Goal: Obtain resource: Obtain resource

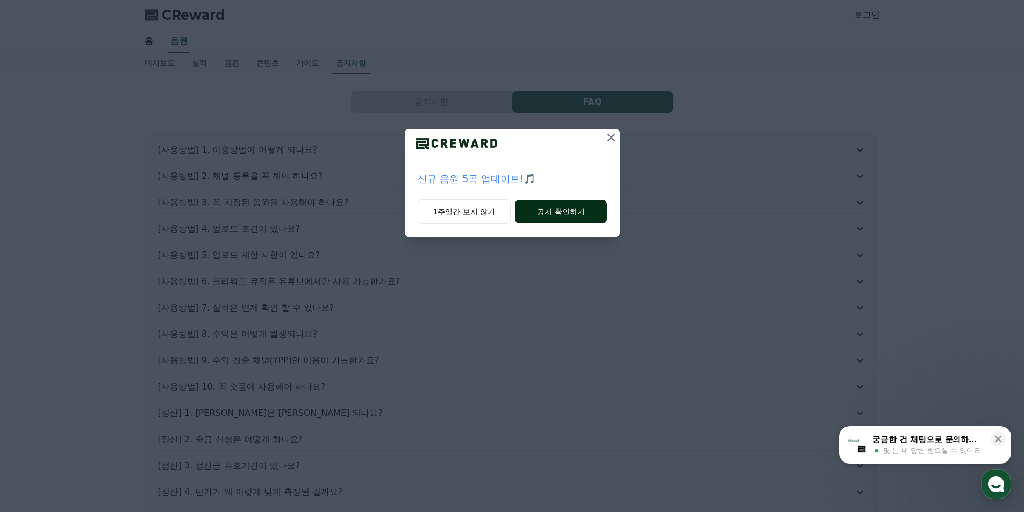
click at [562, 214] on button "공지 확인하기" at bounding box center [560, 212] width 91 height 24
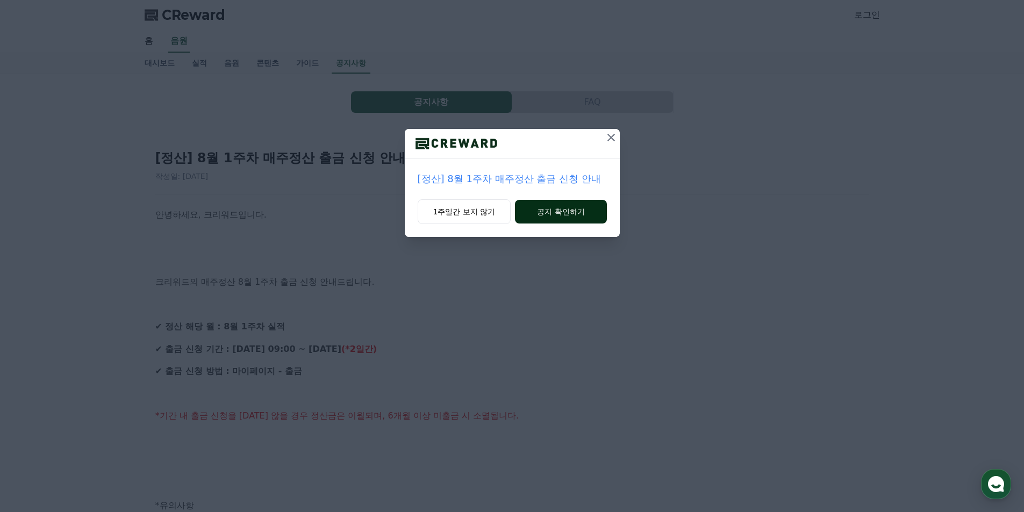
click at [559, 214] on button "공지 확인하기" at bounding box center [560, 212] width 91 height 24
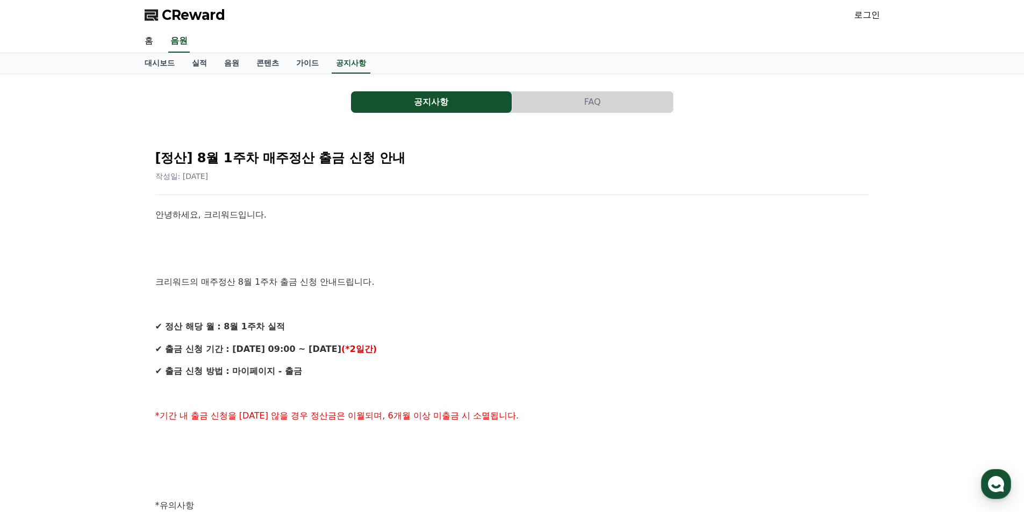
click at [188, 17] on span "CReward" at bounding box center [193, 14] width 63 height 17
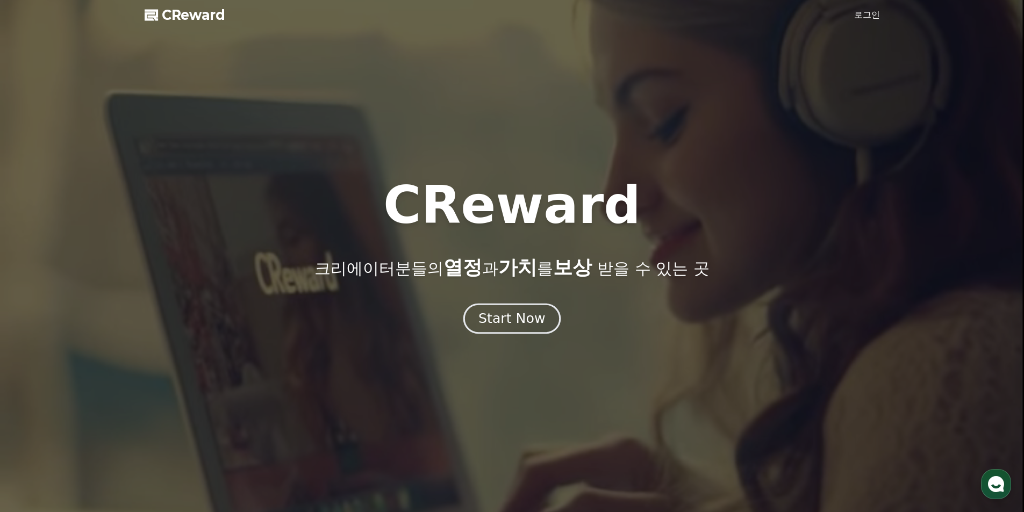
click at [506, 309] on button "Start Now" at bounding box center [511, 318] width 97 height 31
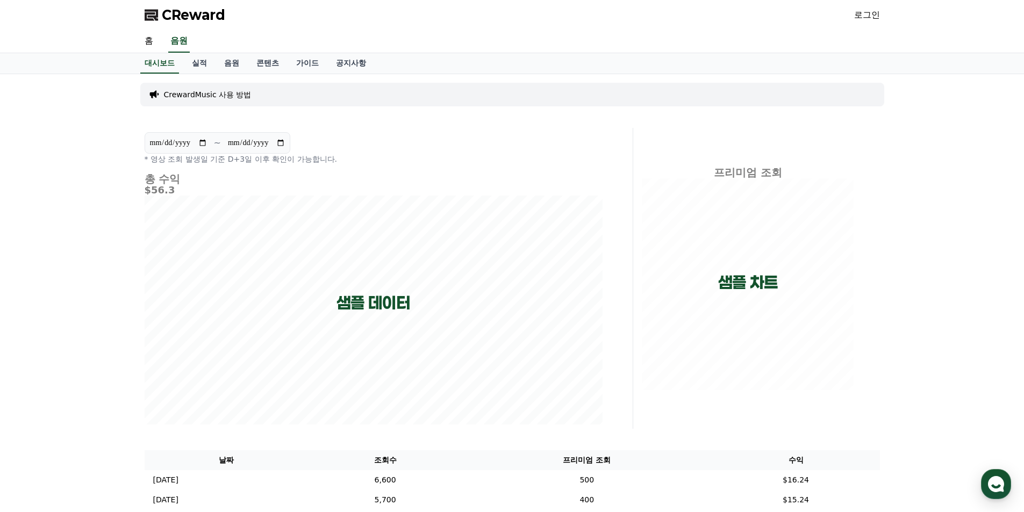
click at [871, 14] on link "로그인" at bounding box center [867, 15] width 26 height 13
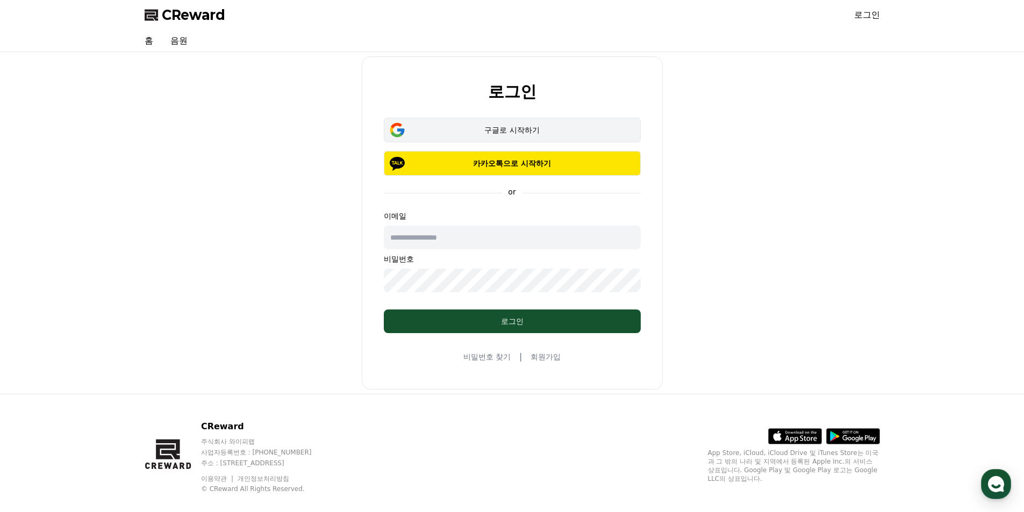
click at [512, 133] on div "구글로 시작하기" at bounding box center [512, 130] width 226 height 11
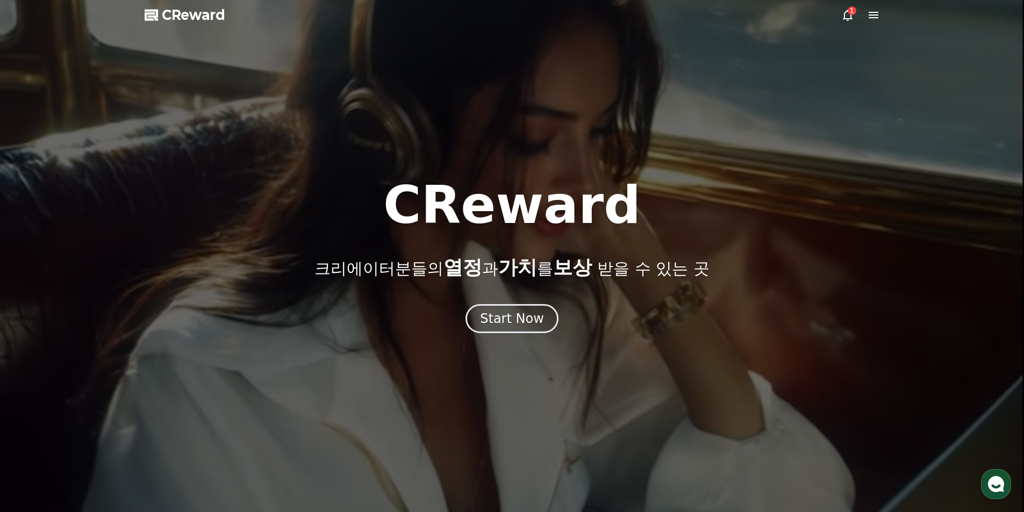
click at [850, 14] on div "1" at bounding box center [851, 10] width 9 height 9
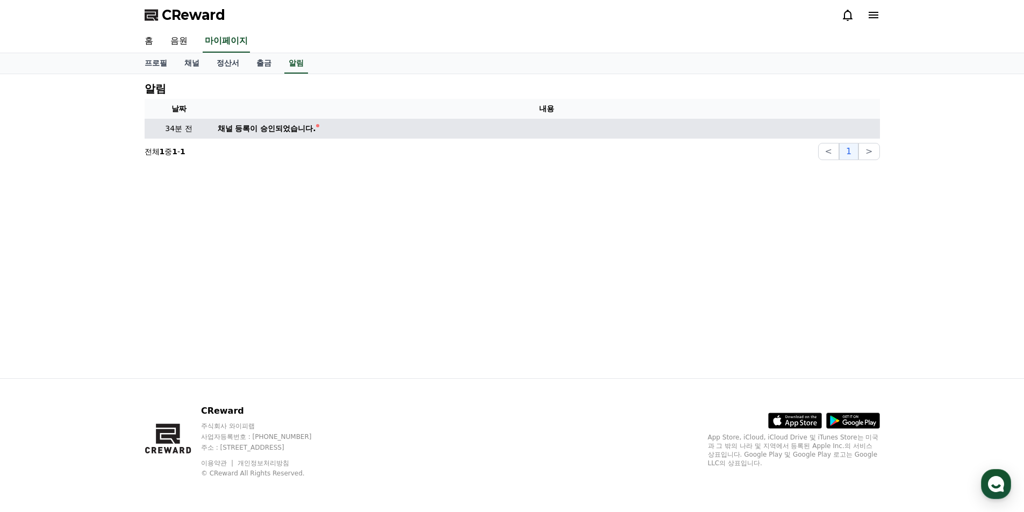
click at [296, 131] on div "채널 등록이 승인되었습니다." at bounding box center [267, 128] width 98 height 11
click at [226, 127] on div "채널 등록이 승인되었습니다." at bounding box center [267, 128] width 98 height 11
click at [205, 126] on p "34분 전" at bounding box center [179, 128] width 60 height 11
click at [299, 129] on div "채널 등록이 승인되었습니다." at bounding box center [267, 128] width 98 height 11
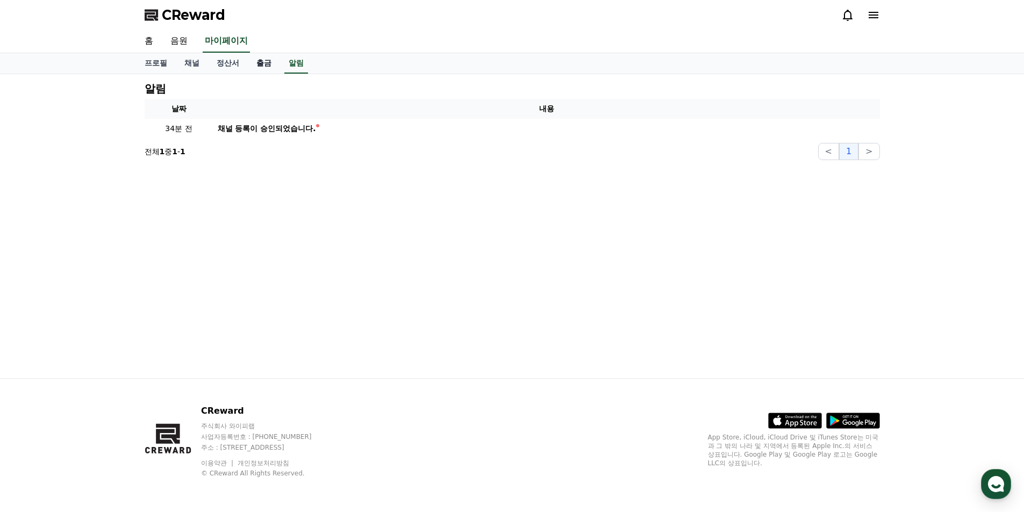
click at [262, 62] on link "출금" at bounding box center [264, 63] width 32 height 20
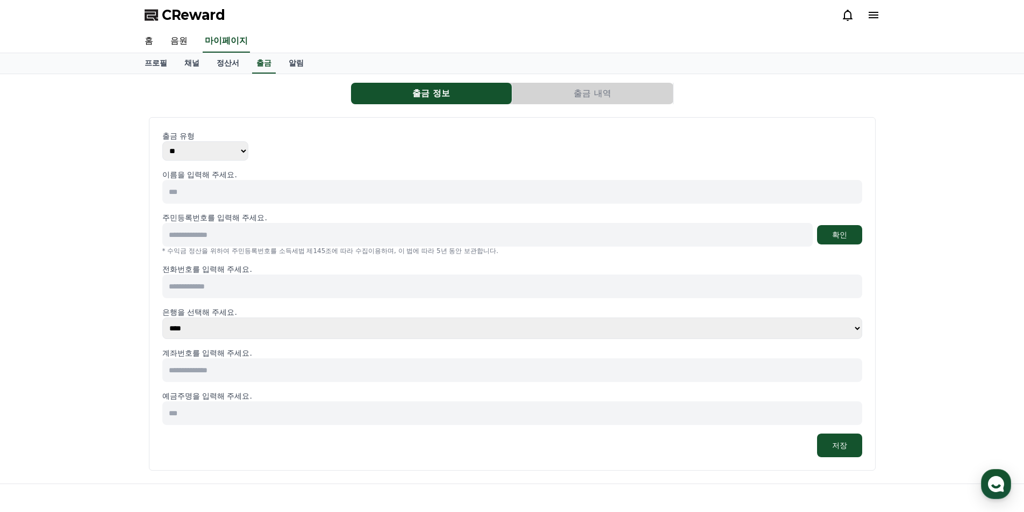
click at [243, 150] on select "** ***" at bounding box center [205, 150] width 86 height 19
click at [202, 193] on input at bounding box center [512, 192] width 700 height 24
type input "***"
click at [204, 238] on input at bounding box center [487, 235] width 650 height 24
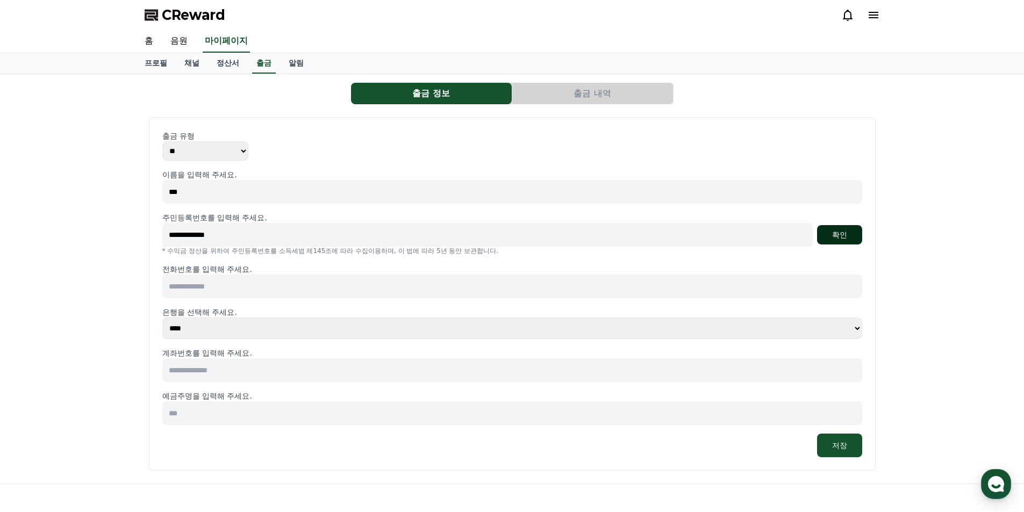
type input "**********"
click at [839, 237] on button "확인" at bounding box center [839, 234] width 45 height 19
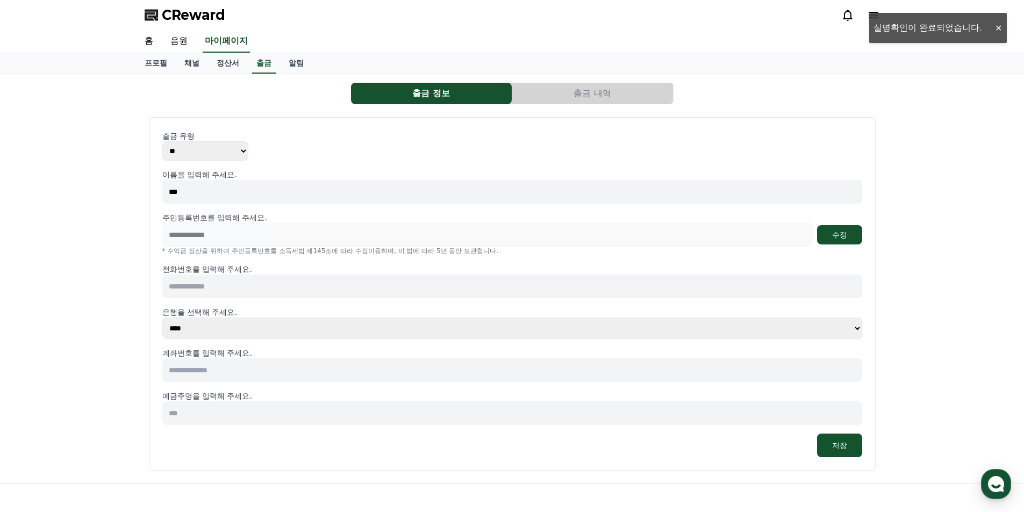
click at [220, 288] on input at bounding box center [512, 287] width 700 height 24
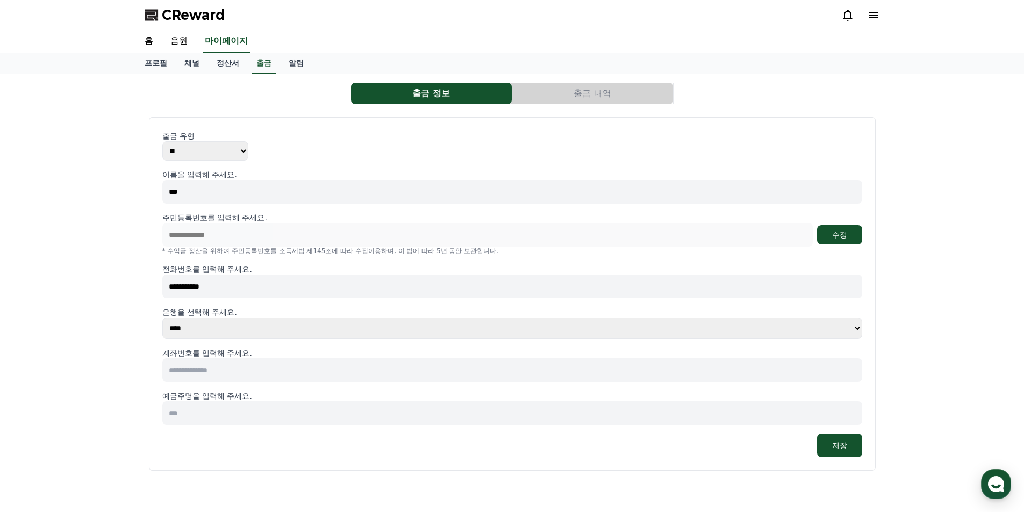
type input "**********"
click at [918, 306] on div "**********" at bounding box center [512, 278] width 1024 height 409
drag, startPoint x: 182, startPoint y: 334, endPoint x: 194, endPoint y: 324, distance: 15.6
click at [182, 334] on select "**** **** **** **** **** **** **** ** ** ** ** **** *** **** **** *****" at bounding box center [512, 328] width 700 height 21
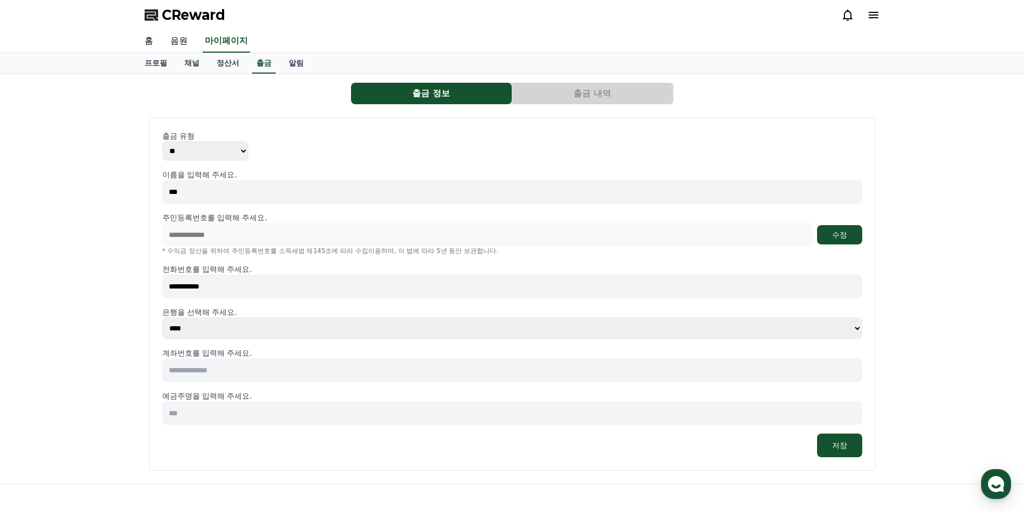
select select "*********"
click at [162, 318] on select "**** **** **** **** **** **** **** ** ** ** ** **** *** **** **** *****" at bounding box center [512, 328] width 700 height 21
click at [197, 371] on input at bounding box center [512, 370] width 700 height 24
drag, startPoint x: 91, startPoint y: 95, endPoint x: 90, endPoint y: 107, distance: 12.4
click at [91, 98] on div "**********" at bounding box center [512, 278] width 1024 height 409
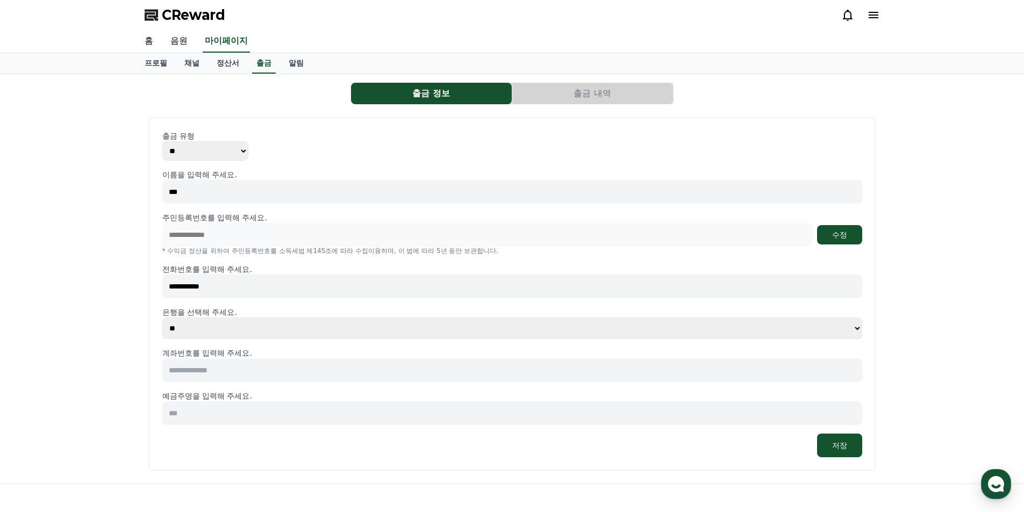
click at [208, 364] on input at bounding box center [512, 370] width 700 height 24
paste input "**********"
type input "**********"
click at [197, 414] on input at bounding box center [512, 413] width 700 height 24
type input "***"
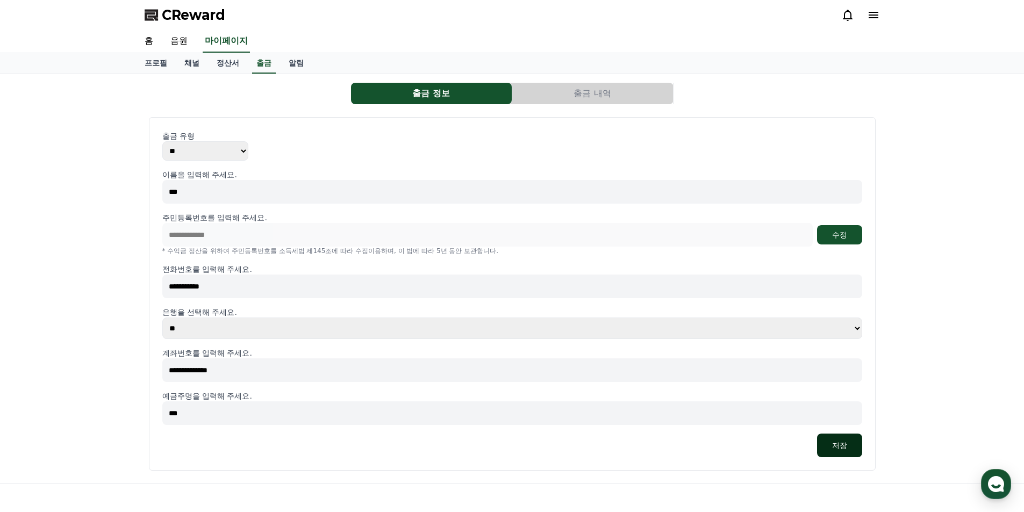
click at [846, 448] on button "저장" at bounding box center [839, 446] width 45 height 24
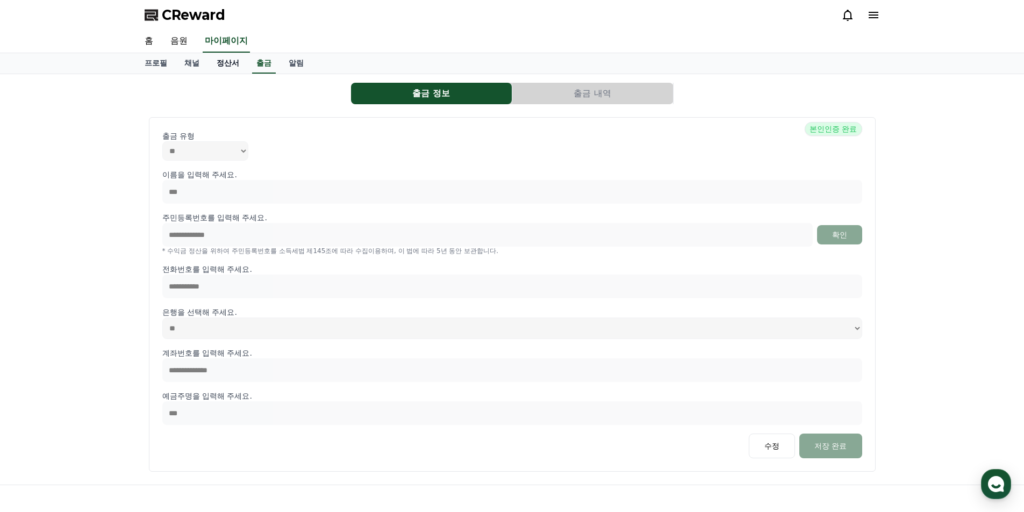
click at [227, 63] on link "정산서" at bounding box center [228, 63] width 40 height 20
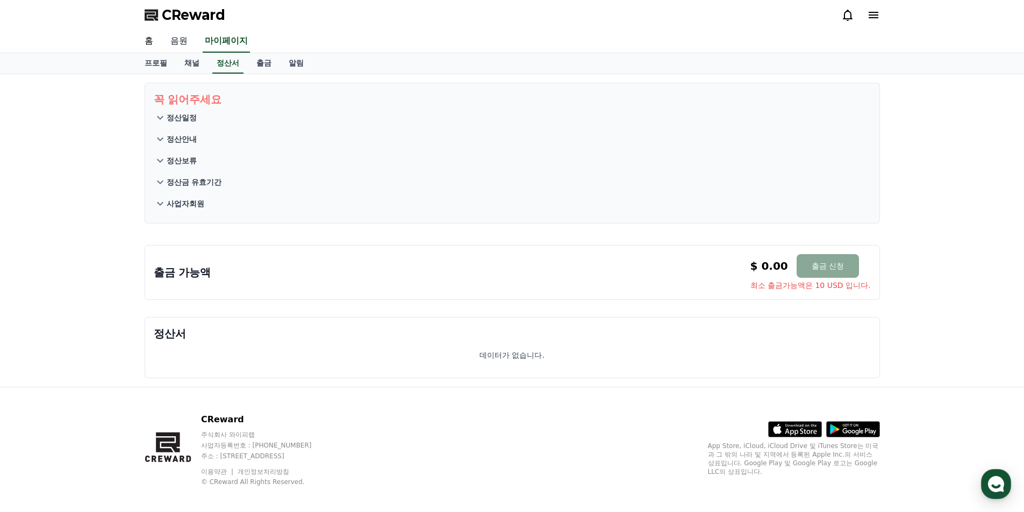
click at [180, 41] on link "음원" at bounding box center [179, 41] width 34 height 23
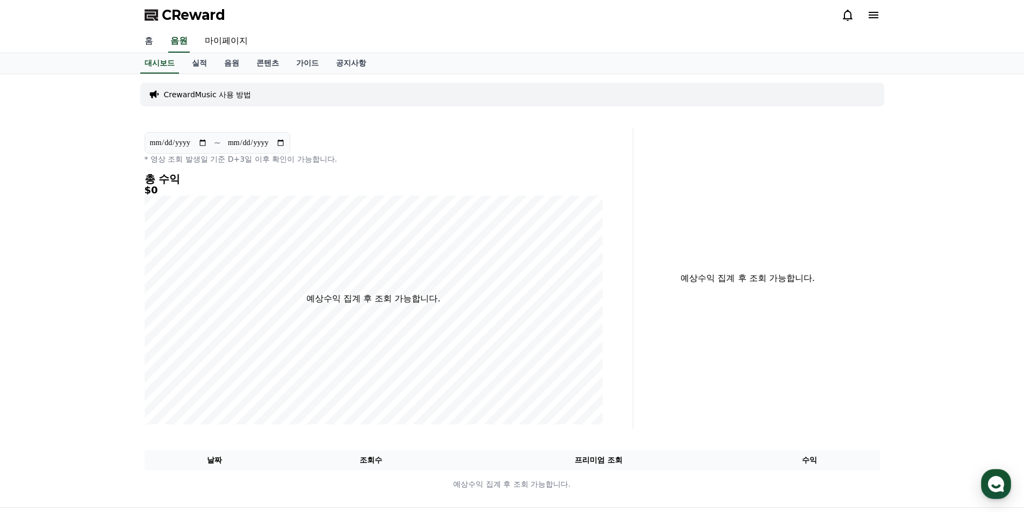
click at [146, 40] on link "홈" at bounding box center [149, 41] width 26 height 23
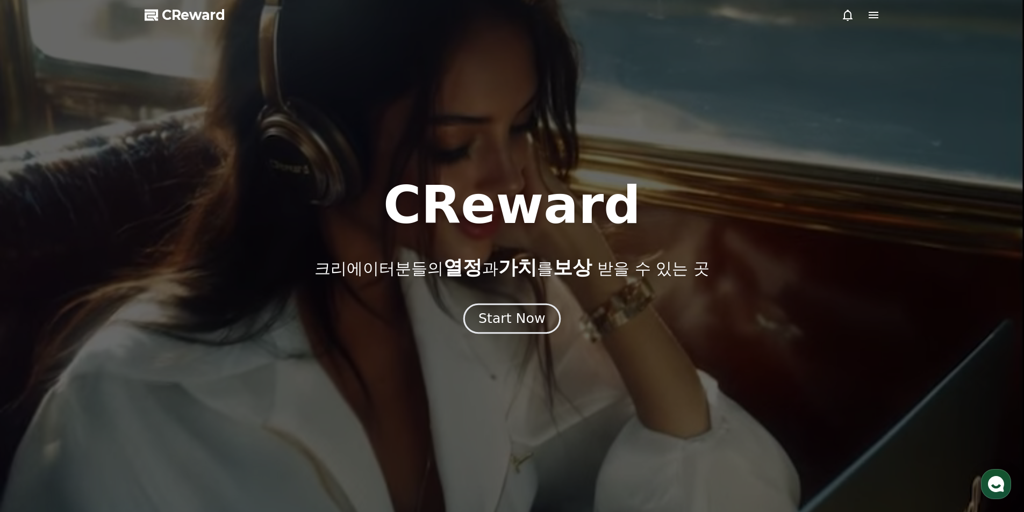
click at [514, 315] on div "Start Now" at bounding box center [511, 319] width 67 height 18
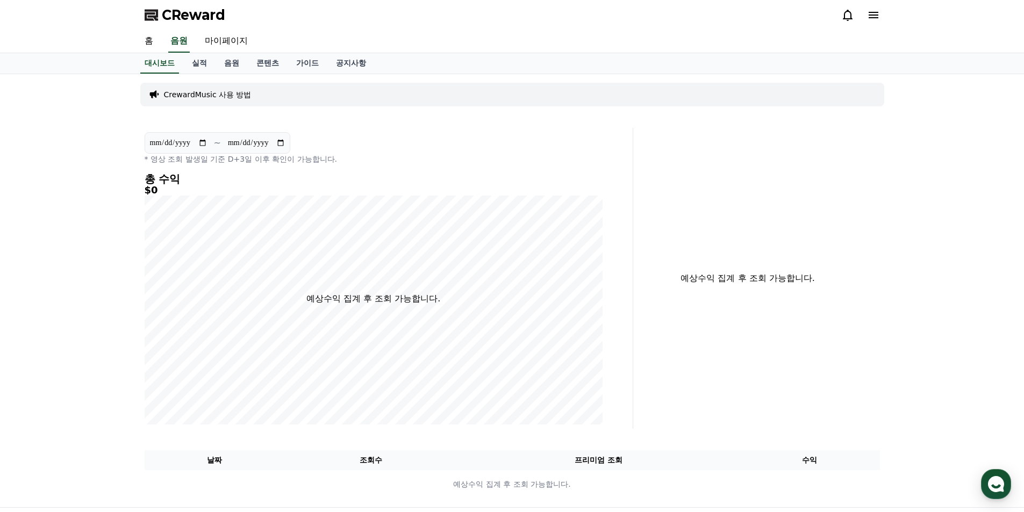
click at [202, 95] on p "CrewardMusic 사용 방법" at bounding box center [208, 94] width 88 height 11
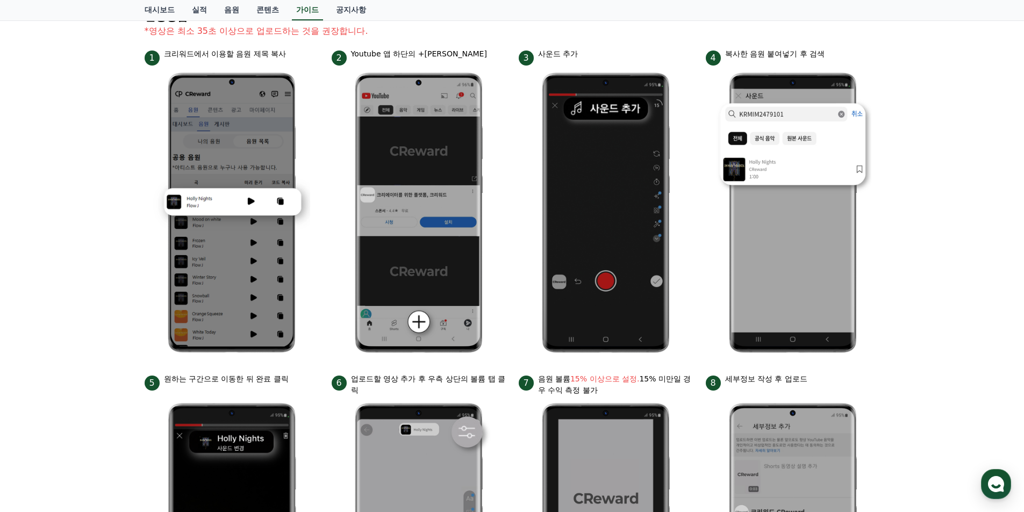
scroll to position [161, 0]
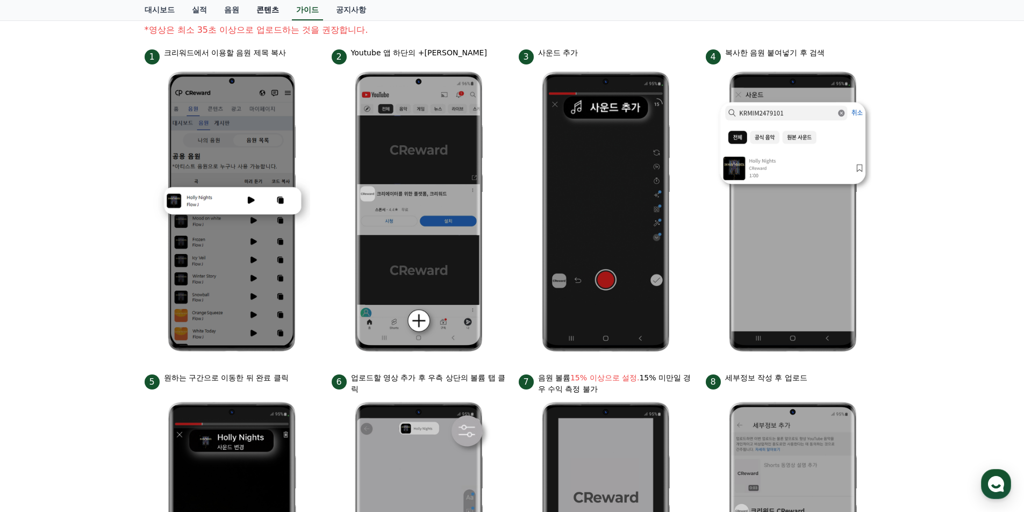
click at [265, 9] on link "콘텐츠" at bounding box center [268, 10] width 40 height 20
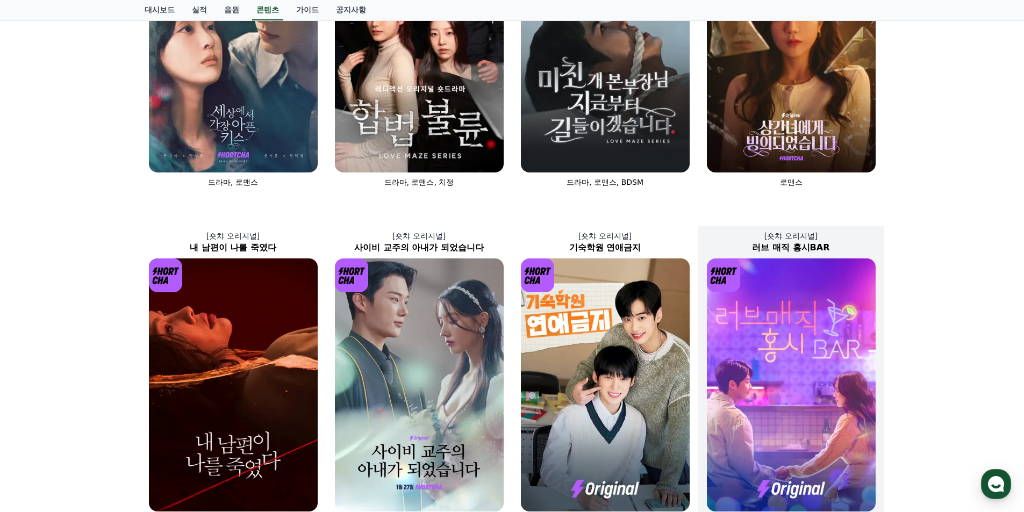
scroll to position [316, 0]
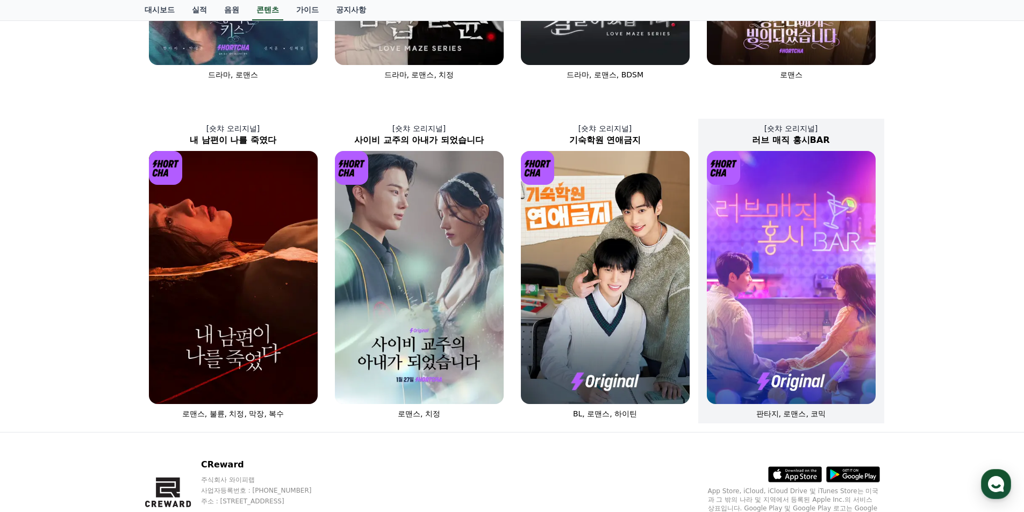
click at [797, 273] on img at bounding box center [791, 277] width 169 height 253
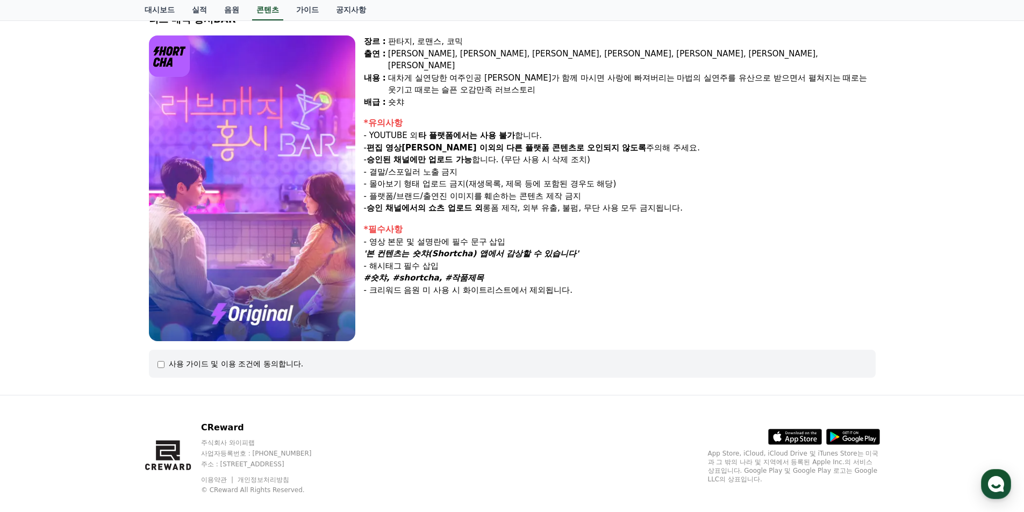
scroll to position [96, 0]
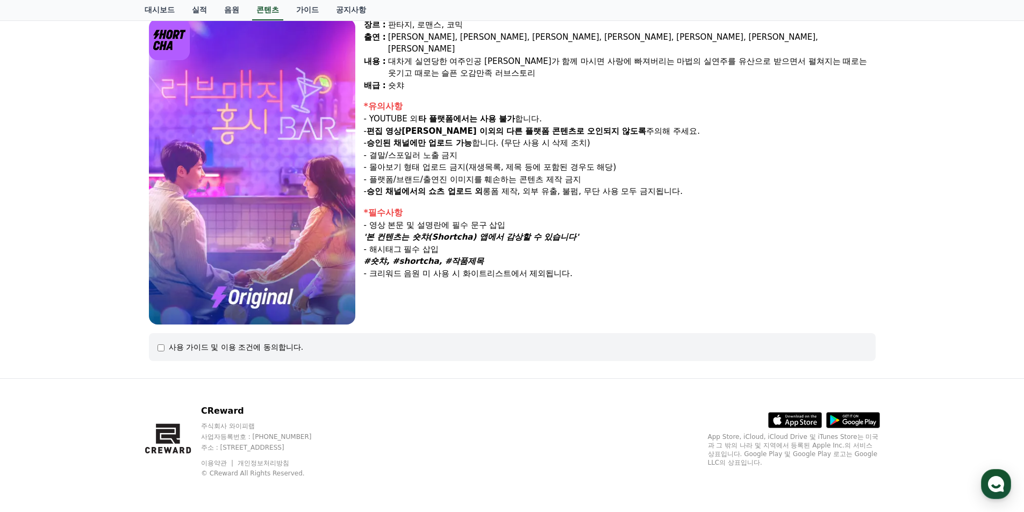
drag, startPoint x: 435, startPoint y: 229, endPoint x: 470, endPoint y: 226, distance: 35.1
click at [470, 232] on strong "'본 컨텐츠는 숏챠(Shortcha) 앱에서 감상할 수 있습니다'" at bounding box center [471, 237] width 215 height 10
click at [517, 307] on div "장르 : 판타지, 로맨스, 코믹 출연 : 윤예주, 이진혁, 최시아, 정수현, 이휘서, 홍은기, 송이담 내용 : 대차게 실연당한 여주인공 홍시가…" at bounding box center [620, 172] width 512 height 306
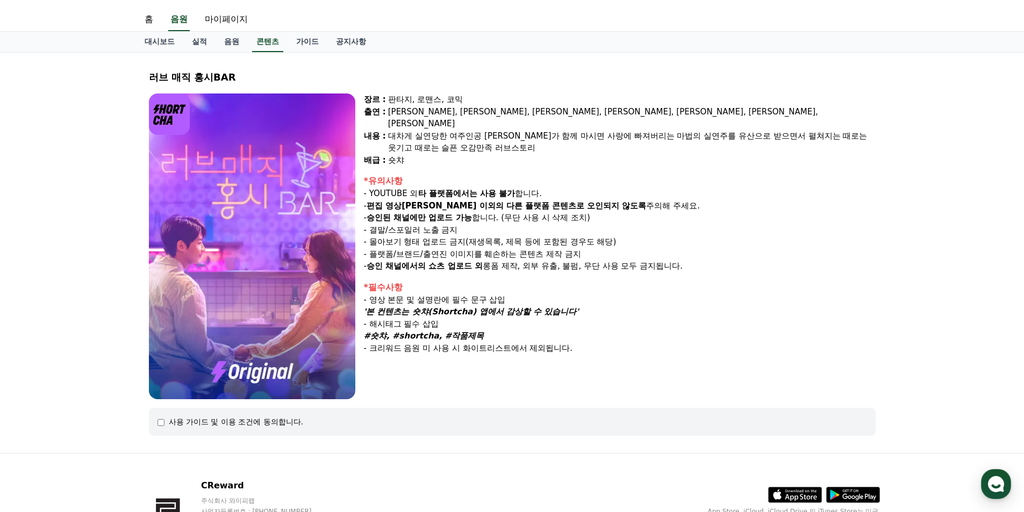
scroll to position [0, 0]
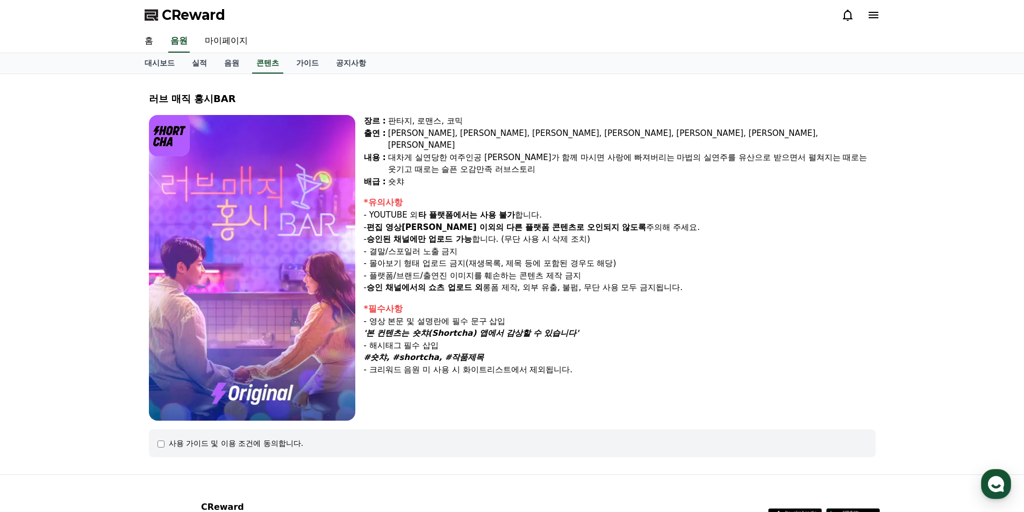
drag, startPoint x: 376, startPoint y: 207, endPoint x: 568, endPoint y: 206, distance: 192.4
click at [568, 209] on p "- YOUTUBE 외 타 플랫폼에서는 사용 불가 합니다." at bounding box center [620, 215] width 512 height 12
click at [482, 196] on div "*유의사항" at bounding box center [620, 202] width 512 height 13
drag, startPoint x: 368, startPoint y: 322, endPoint x: 601, endPoint y: 322, distance: 233.2
click at [601, 327] on div "'본 컨텐츠는 숏챠(Shortcha) 앱에서 감상할 수 있습니다'" at bounding box center [620, 333] width 512 height 12
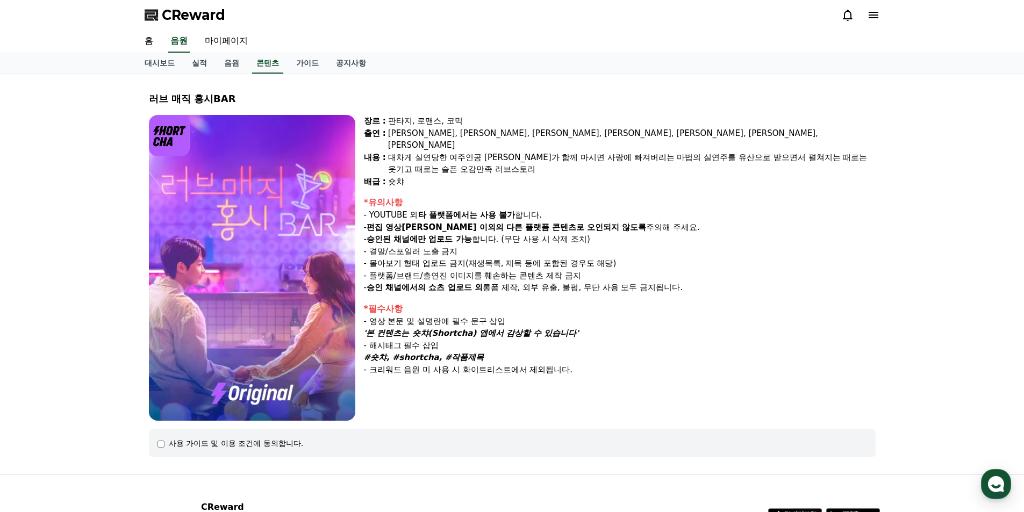
click at [492, 351] on div "#숏챠, #shortcha, #작품제목" at bounding box center [620, 357] width 512 height 12
click at [218, 153] on img at bounding box center [252, 268] width 206 height 306
click at [221, 357] on img at bounding box center [252, 268] width 206 height 306
drag, startPoint x: 293, startPoint y: 255, endPoint x: 311, endPoint y: 212, distance: 47.0
click at [293, 255] on img at bounding box center [252, 268] width 206 height 306
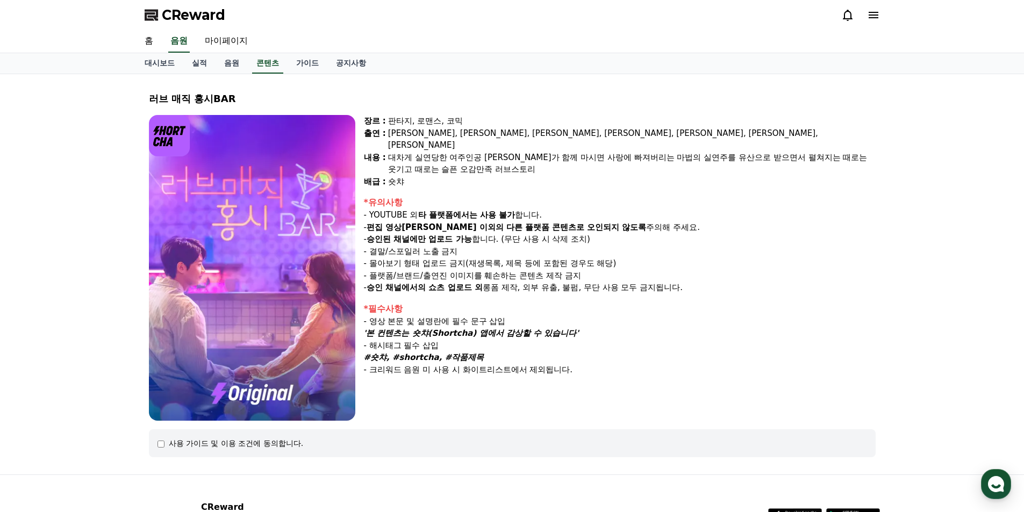
drag, startPoint x: 387, startPoint y: 154, endPoint x: 405, endPoint y: 154, distance: 17.7
click at [405, 154] on div "대차게 실연당한 여주인공 [PERSON_NAME]가 함께 마시면 사랑에 빠져버리는 마법의 실연주를 유산으로 받으면서 펼쳐지는 때로는 웃기고 때…" at bounding box center [631, 164] width 487 height 24
click at [517, 160] on div "대차게 실연당한 여주인공 [PERSON_NAME]가 함께 마시면 사랑에 빠져버리는 마법의 실연주를 유산으로 받으면서 펼쳐지는 때로는 웃기고 때…" at bounding box center [631, 164] width 487 height 24
drag, startPoint x: 370, startPoint y: 226, endPoint x: 502, endPoint y: 232, distance: 132.3
click at [502, 233] on p "- 승인된 채널에만 업로드 가능 합니다. (무단 사용 시 삭제 조치)" at bounding box center [620, 239] width 512 height 12
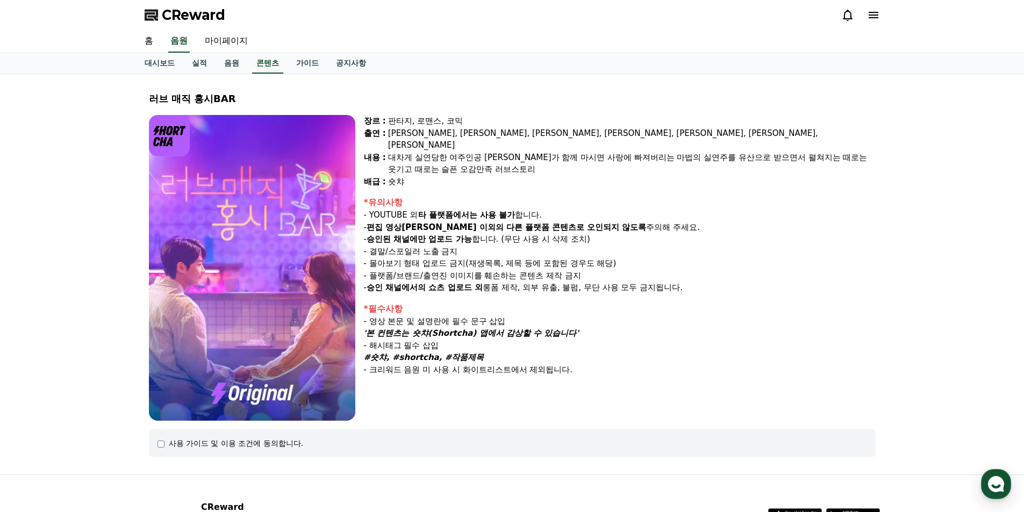
click at [478, 246] on p "- 결말/스포일러 노출 금지" at bounding box center [620, 252] width 512 height 12
drag, startPoint x: 371, startPoint y: 240, endPoint x: 490, endPoint y: 241, distance: 118.8
click at [490, 246] on p "- 결말/스포일러 노출 금지" at bounding box center [620, 252] width 512 height 12
click at [476, 246] on p "- 결말/스포일러 노출 금지" at bounding box center [620, 252] width 512 height 12
drag, startPoint x: 370, startPoint y: 253, endPoint x: 475, endPoint y: 253, distance: 104.3
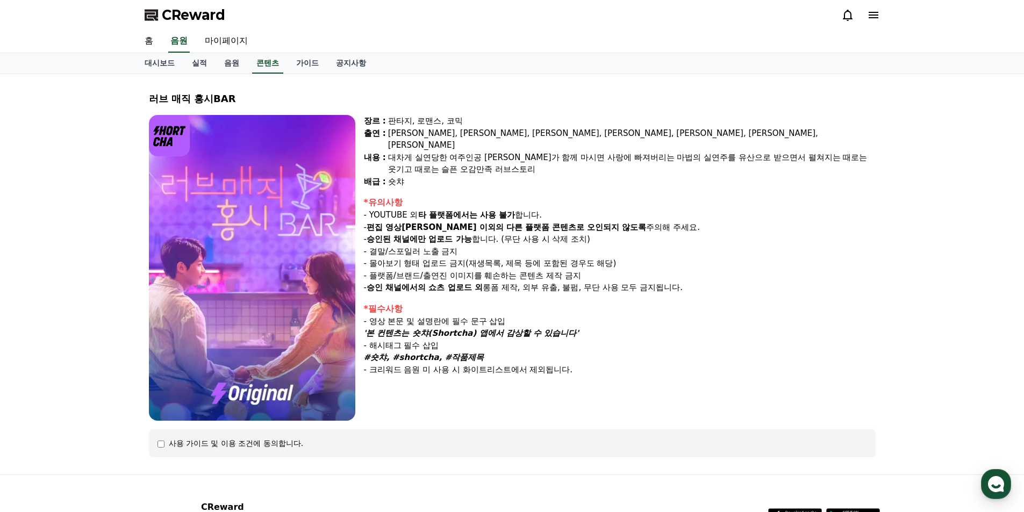
click at [475, 257] on p "- 몰아보기 형태 업로드 금지(재생목록, 제목 등에 포함된 경우도 해당)" at bounding box center [620, 263] width 512 height 12
drag, startPoint x: 370, startPoint y: 265, endPoint x: 626, endPoint y: 265, distance: 255.8
click at [626, 270] on p "- 플랫폼/브랜드/출연진 이미지를 훼손하는 콘텐츠 제작 금지" at bounding box center [620, 276] width 512 height 12
drag, startPoint x: 373, startPoint y: 275, endPoint x: 647, endPoint y: 282, distance: 274.2
click at [727, 282] on p "- 승인 채널에서의 쇼츠 업로드 외 롱폼 제작, 외부 유출, 불펌, 무단 사용 모두 금지됩니다." at bounding box center [620, 288] width 512 height 12
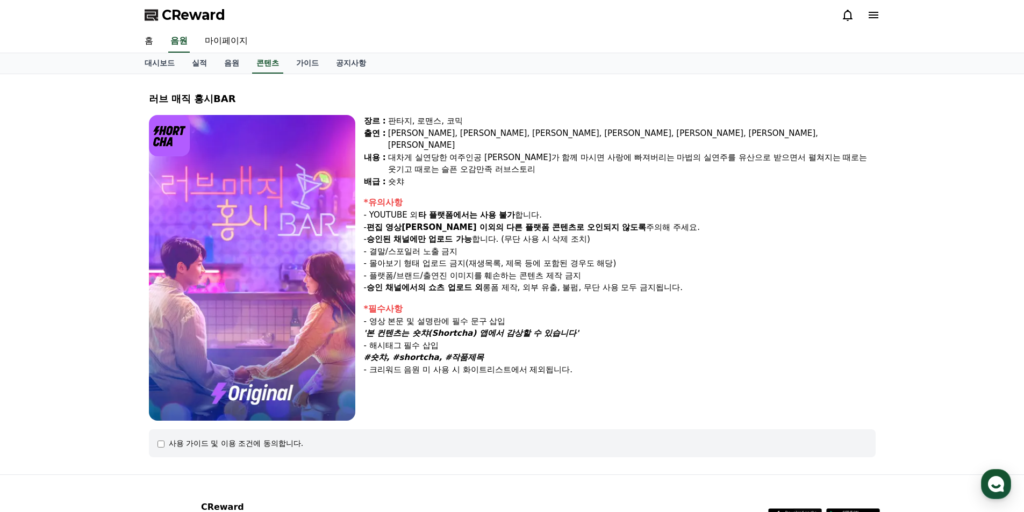
click at [528, 286] on div "장르 : 판타지, 로맨스, 코믹 출연 : [PERSON_NAME], [PERSON_NAME], [PERSON_NAME], [PERSON_NAM…" at bounding box center [620, 268] width 512 height 306
click at [238, 293] on img at bounding box center [252, 268] width 206 height 306
drag, startPoint x: 418, startPoint y: 203, endPoint x: 540, endPoint y: 203, distance: 122.0
click at [540, 209] on p "- YOUTUBE 외 타 플랫폼에서는 사용 불가 합니다." at bounding box center [620, 215] width 512 height 12
click at [565, 196] on div "*유의사항" at bounding box center [620, 202] width 512 height 13
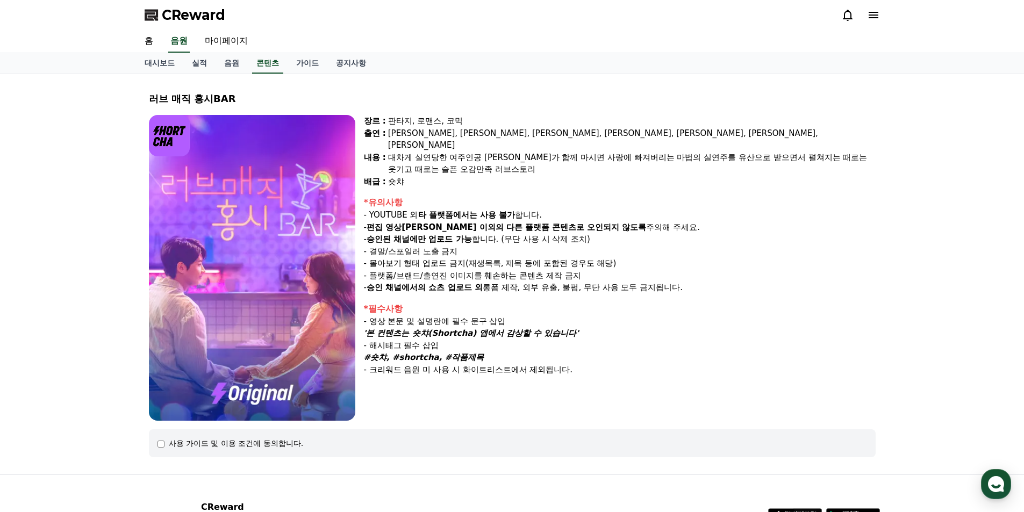
drag, startPoint x: 369, startPoint y: 227, endPoint x: 613, endPoint y: 226, distance: 244.0
click at [613, 233] on p "- 승인된 채널에만 업로드 가능 합니다. (무단 사용 시 삭제 조치)" at bounding box center [620, 239] width 512 height 12
drag, startPoint x: 371, startPoint y: 240, endPoint x: 501, endPoint y: 239, distance: 130.0
click at [501, 246] on p "- 결말/스포일러 노출 금지" at bounding box center [620, 252] width 512 height 12
drag, startPoint x: 369, startPoint y: 252, endPoint x: 685, endPoint y: 252, distance: 316.5
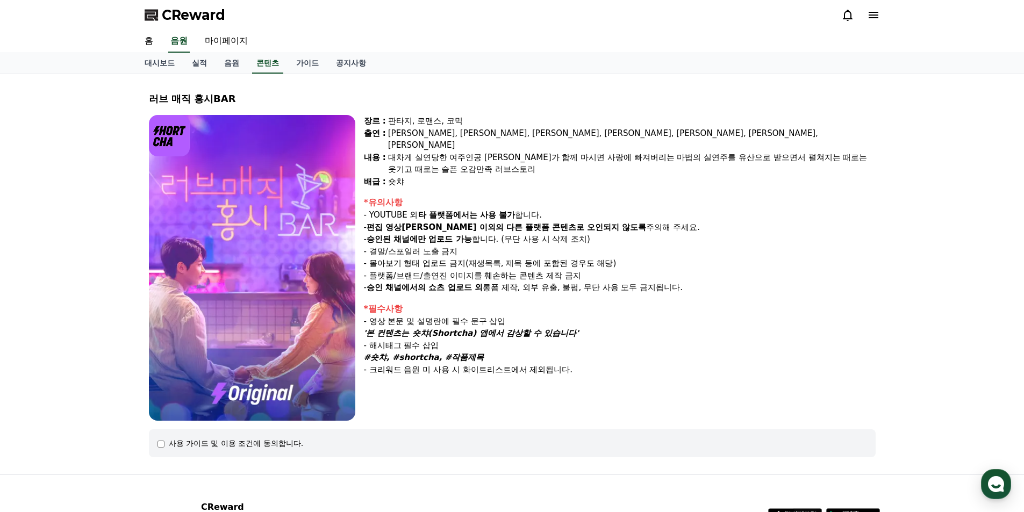
click at [685, 257] on p "- 몰아보기 형태 업로드 금지(재생목록, 제목 등에 포함된 경우도 해당)" at bounding box center [620, 263] width 512 height 12
click at [488, 286] on div "장르 : 판타지, 로맨스, 코믹 출연 : [PERSON_NAME], [PERSON_NAME], [PERSON_NAME], [PERSON_NAM…" at bounding box center [620, 268] width 512 height 306
drag, startPoint x: 368, startPoint y: 358, endPoint x: 647, endPoint y: 357, distance: 279.4
click at [647, 364] on div "- 크리워드 음원 미 사용 시 화이트리스트에서 제외됩니다." at bounding box center [620, 370] width 512 height 12
click at [549, 196] on div "*유의사항" at bounding box center [620, 202] width 512 height 13
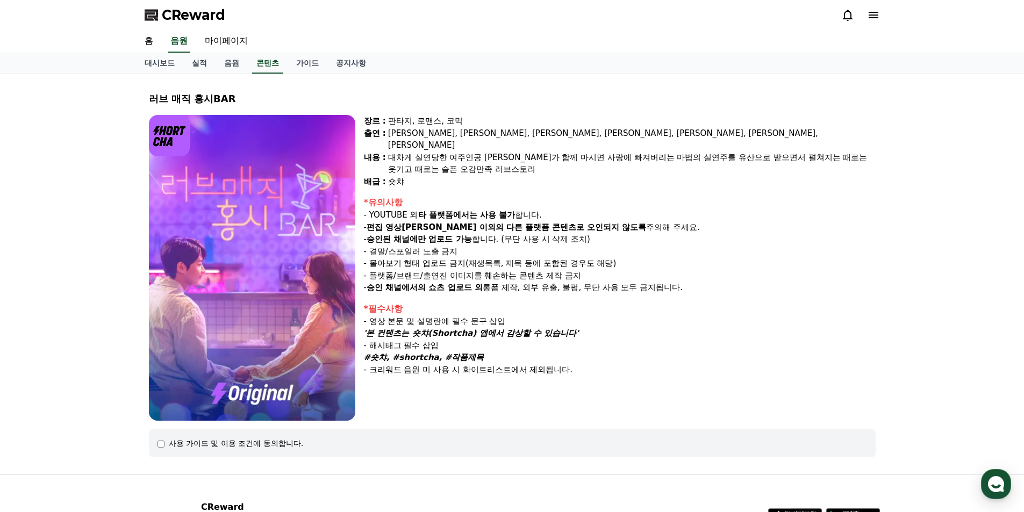
drag, startPoint x: 375, startPoint y: 358, endPoint x: 584, endPoint y: 358, distance: 209.6
click at [584, 364] on div "- 크리워드 음원 미 사용 시 화이트리스트에서 제외됩니다." at bounding box center [620, 370] width 512 height 12
drag, startPoint x: 606, startPoint y: 333, endPoint x: 544, endPoint y: 333, distance: 62.3
click at [607, 340] on div "- 해시태그 필수 삽입" at bounding box center [620, 346] width 512 height 12
drag, startPoint x: 378, startPoint y: 344, endPoint x: 535, endPoint y: 344, distance: 156.9
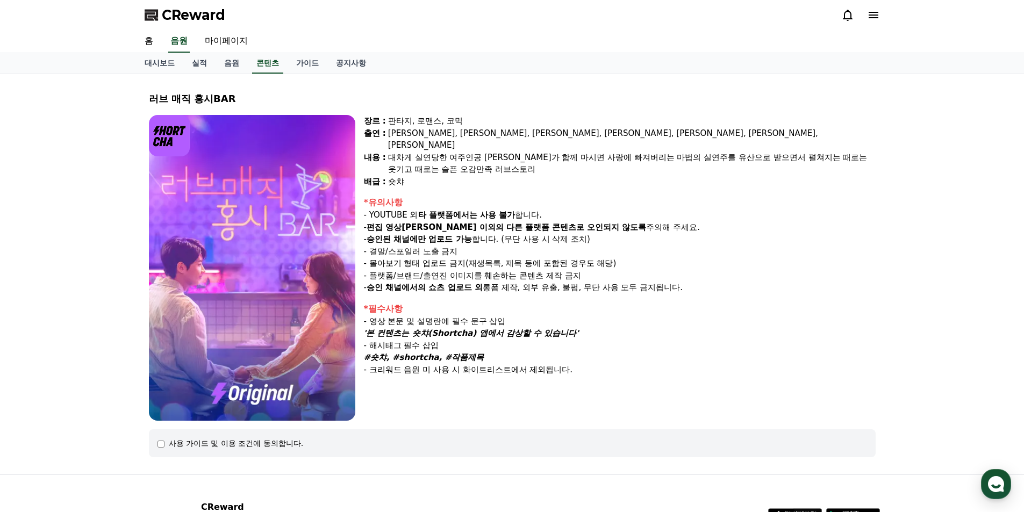
click at [535, 351] on div "#숏챠, #shortcha, #작품제목" at bounding box center [620, 357] width 512 height 12
click at [624, 282] on p "- 승인 채널에서의 쇼츠 업로드 외 롱폼 제작, 외부 유출, 불펌, 무단 사용 모두 금지됩니다." at bounding box center [620, 288] width 512 height 12
click at [225, 153] on img at bounding box center [252, 268] width 206 height 306
click at [170, 132] on img at bounding box center [169, 135] width 41 height 41
drag, startPoint x: 377, startPoint y: 216, endPoint x: 689, endPoint y: 213, distance: 312.8
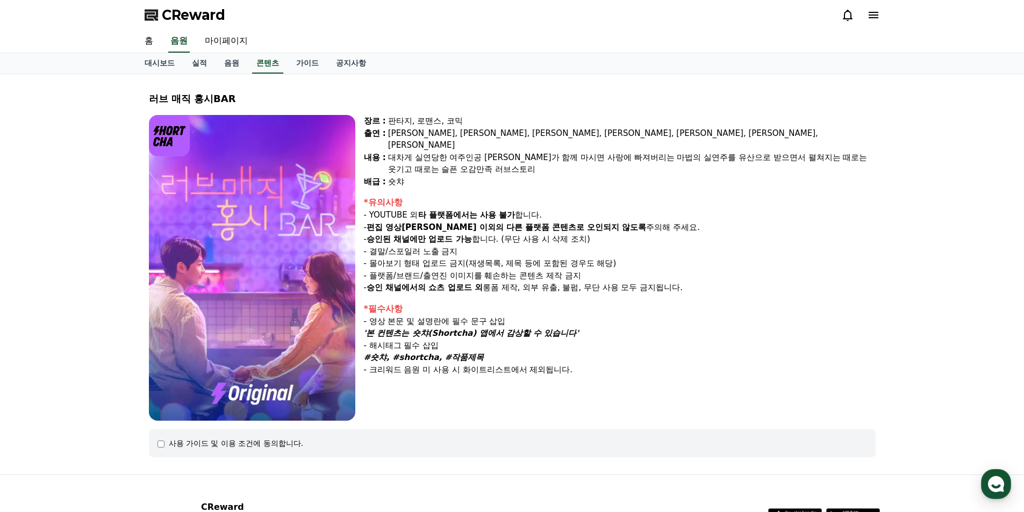
click at [689, 221] on p "- 편집 영상[PERSON_NAME] 이외의 다른 플랫폼 콘텐츠로 오인되지 않도록 주의해 주세요." at bounding box center [620, 227] width 512 height 12
click at [593, 196] on div "*유의사항" at bounding box center [620, 202] width 512 height 13
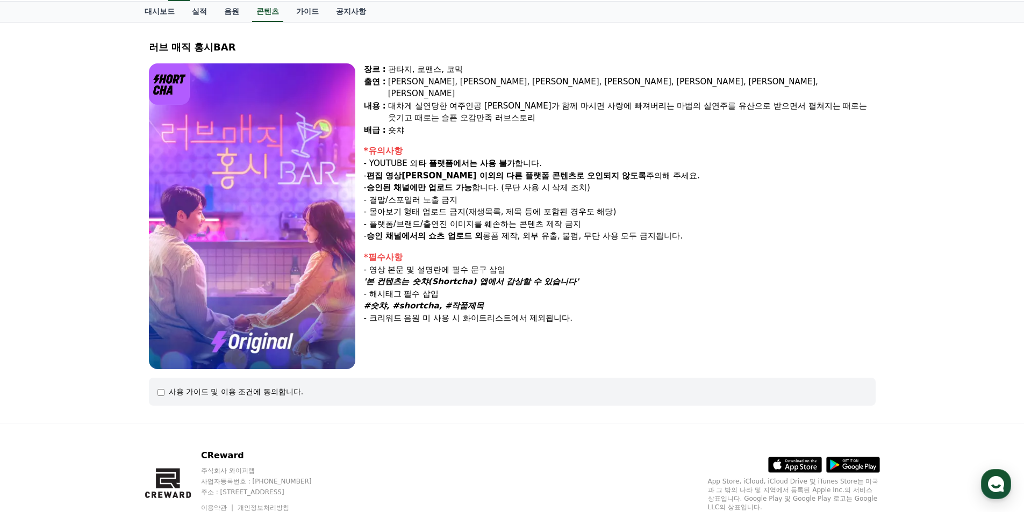
scroll to position [96, 0]
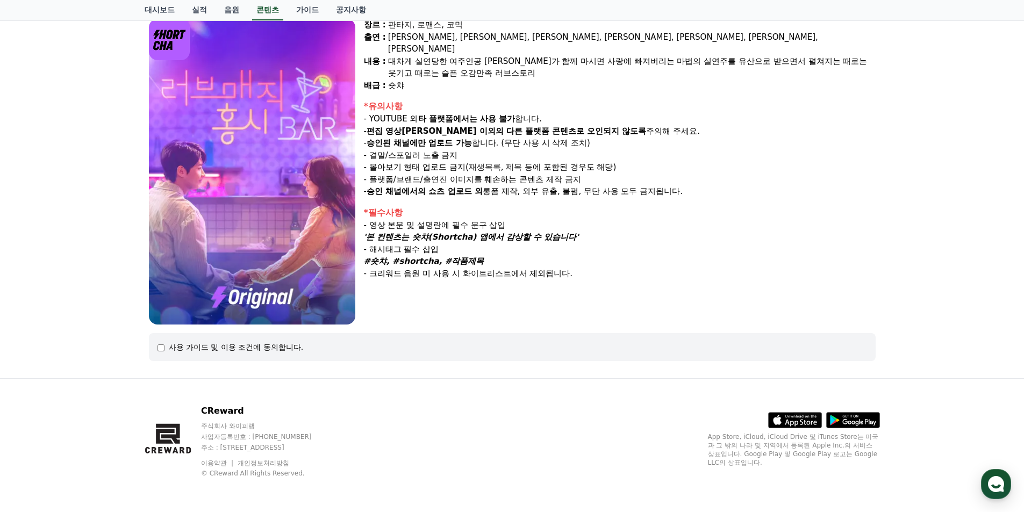
drag, startPoint x: 224, startPoint y: 418, endPoint x: 228, endPoint y: 384, distance: 33.6
click at [224, 417] on div "CReward 주식회사 와이피랩 사업자등록번호 : 655-81-03655 주소 : 경기도 김포시 양촌읍 양곡로 495, 3층 305-비이16호…" at bounding box center [266, 441] width 131 height 73
click at [232, 349] on div "사용 가이드 및 이용 조건에 동의합니다." at bounding box center [236, 347] width 135 height 11
click at [267, 269] on img at bounding box center [252, 172] width 206 height 306
click at [541, 149] on p "- 결말/스포일러 노출 금지" at bounding box center [620, 155] width 512 height 12
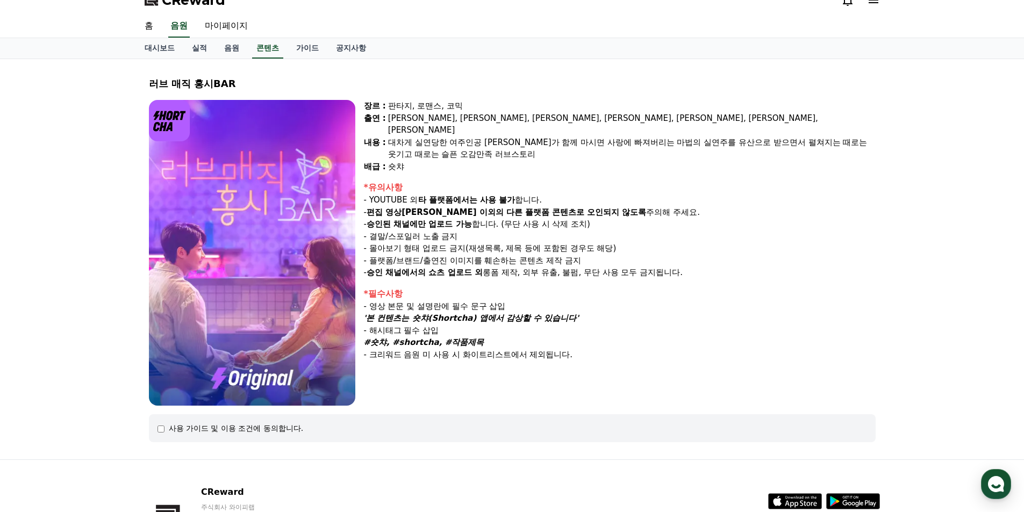
scroll to position [0, 0]
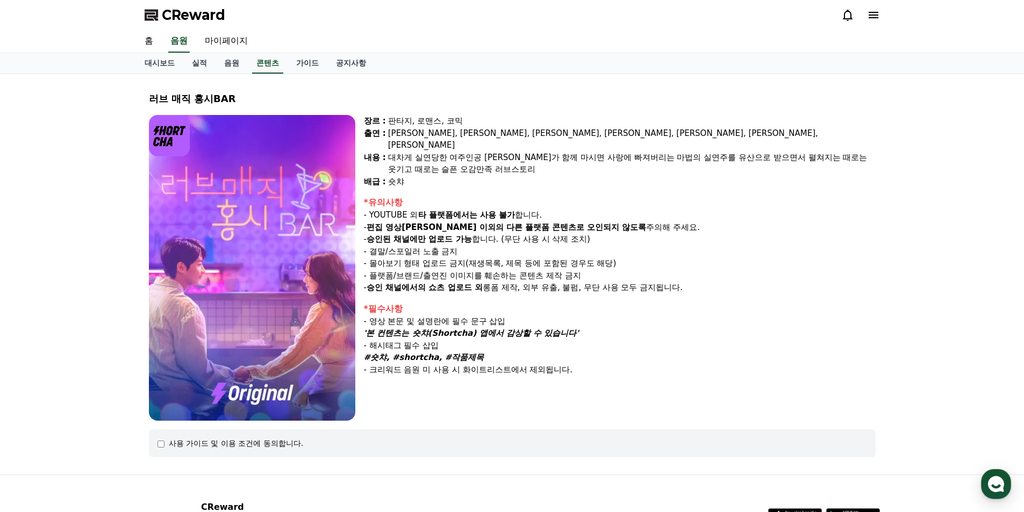
click at [454, 183] on div "장르 : 판타지, 로맨스, 코믹 출연 : [PERSON_NAME], [PERSON_NAME], [PERSON_NAME], [PERSON_NAM…" at bounding box center [620, 268] width 512 height 306
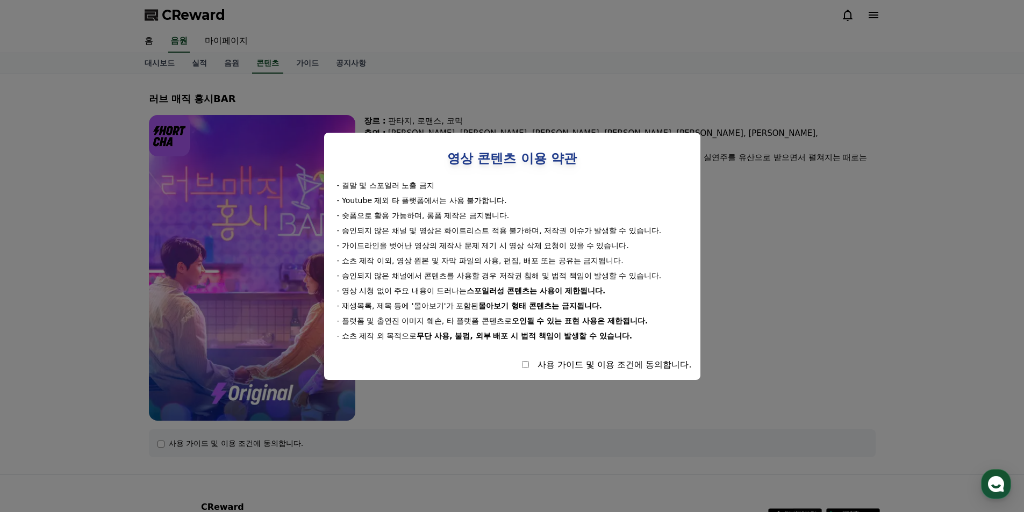
select select
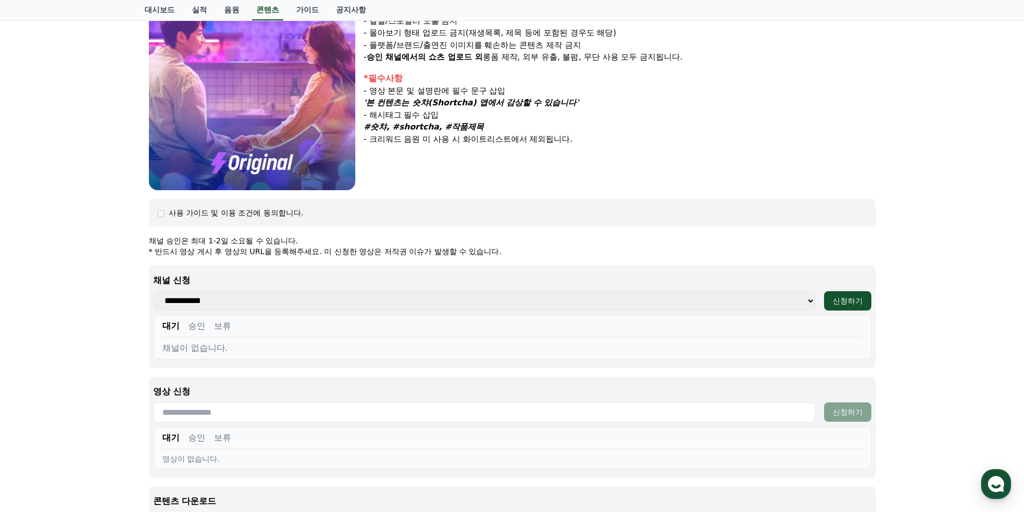
scroll to position [269, 0]
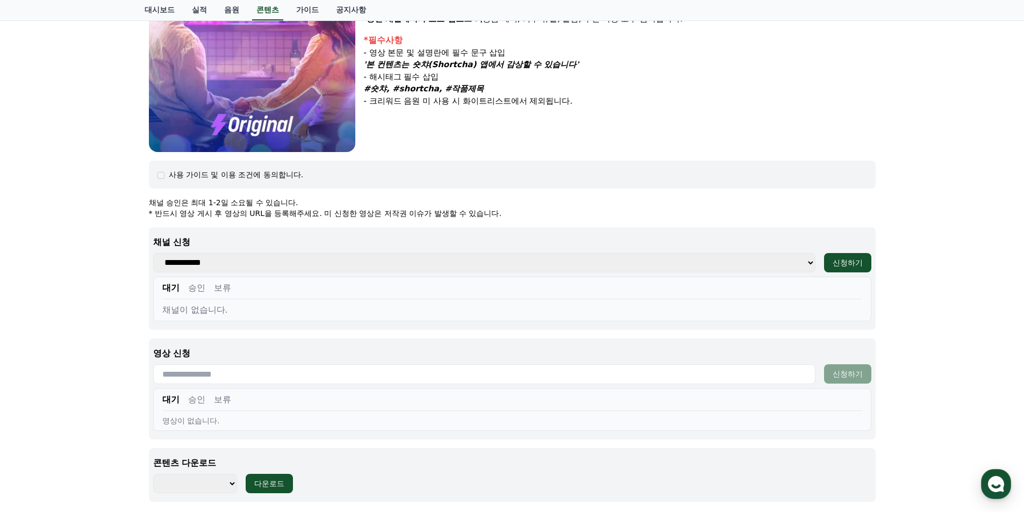
drag, startPoint x: 157, startPoint y: 213, endPoint x: 531, endPoint y: 214, distance: 373.5
click at [531, 214] on p "* 반드시 영상 게시 후 영상의 URL을 등록해주세요. 미 신청한 영상은 저작권 이슈가 발생할 수 있습니다." at bounding box center [512, 213] width 727 height 11
click at [536, 214] on p "* 반드시 영상 게시 후 영상의 URL을 등록해주세요. 미 신청한 영상은 저작권 이슈가 발생할 수 있습니다." at bounding box center [512, 213] width 727 height 11
click at [851, 259] on div "신청하기" at bounding box center [847, 262] width 30 height 11
click at [184, 260] on select "**********" at bounding box center [484, 262] width 662 height 19
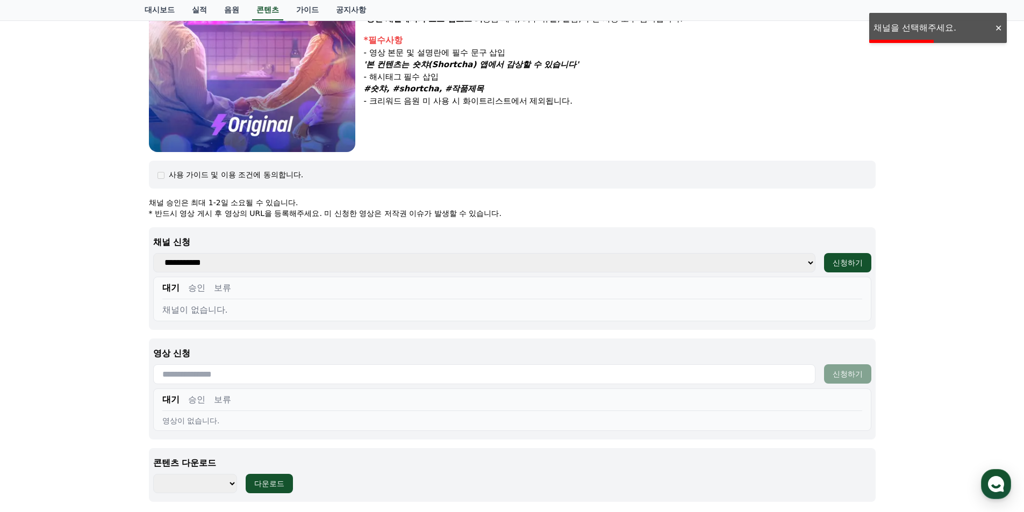
select select "**********"
click at [153, 253] on select "**********" at bounding box center [484, 262] width 662 height 19
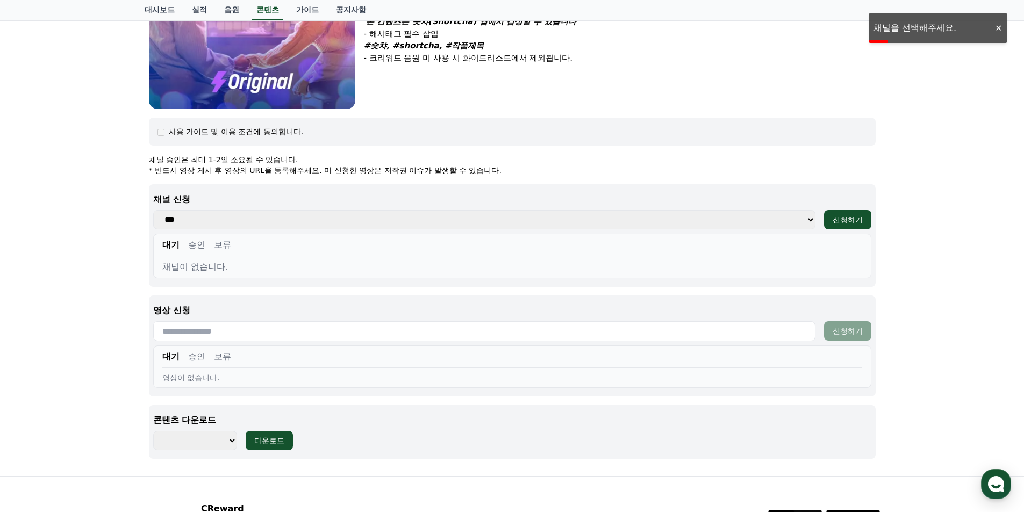
scroll to position [376, 0]
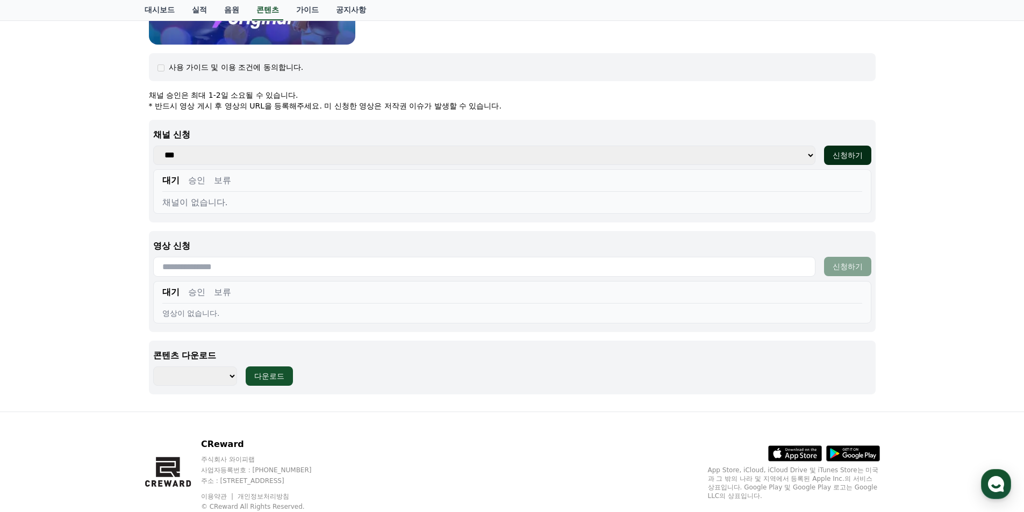
click at [857, 154] on div "신청하기" at bounding box center [847, 155] width 30 height 11
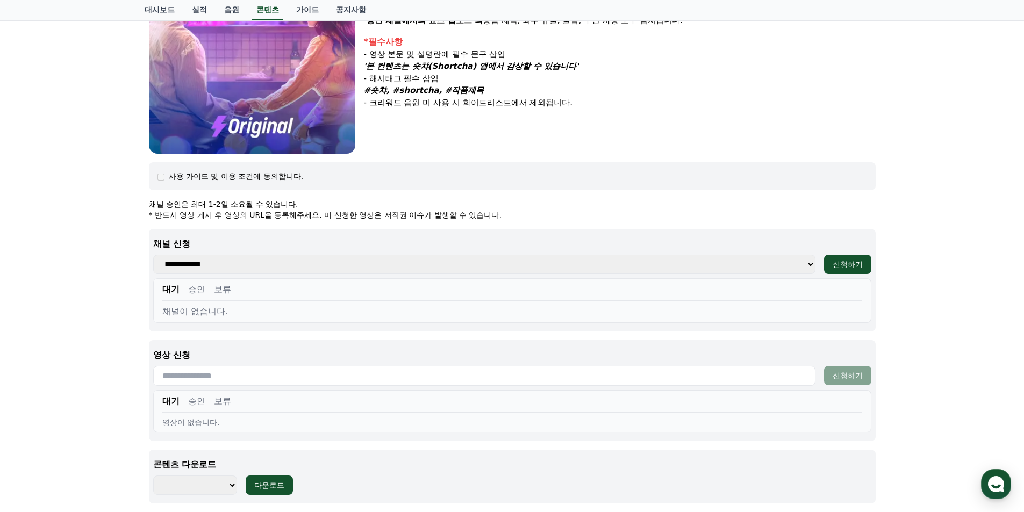
scroll to position [409, 0]
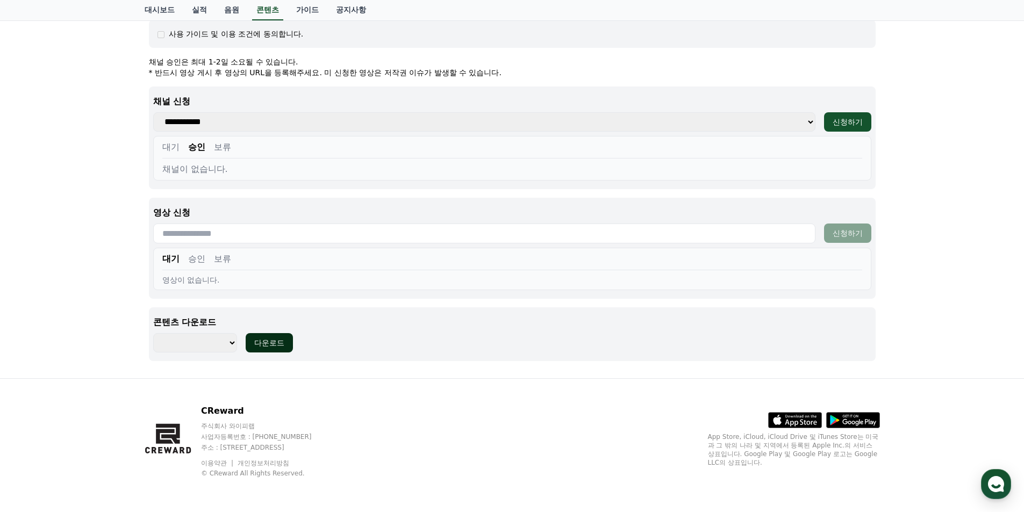
click at [270, 341] on div "다운로드" at bounding box center [269, 342] width 30 height 11
click at [232, 344] on select "********" at bounding box center [195, 342] width 84 height 19
select select "**********"
click at [153, 333] on select "********" at bounding box center [195, 342] width 84 height 19
click at [268, 344] on div "다운로드" at bounding box center [269, 342] width 30 height 11
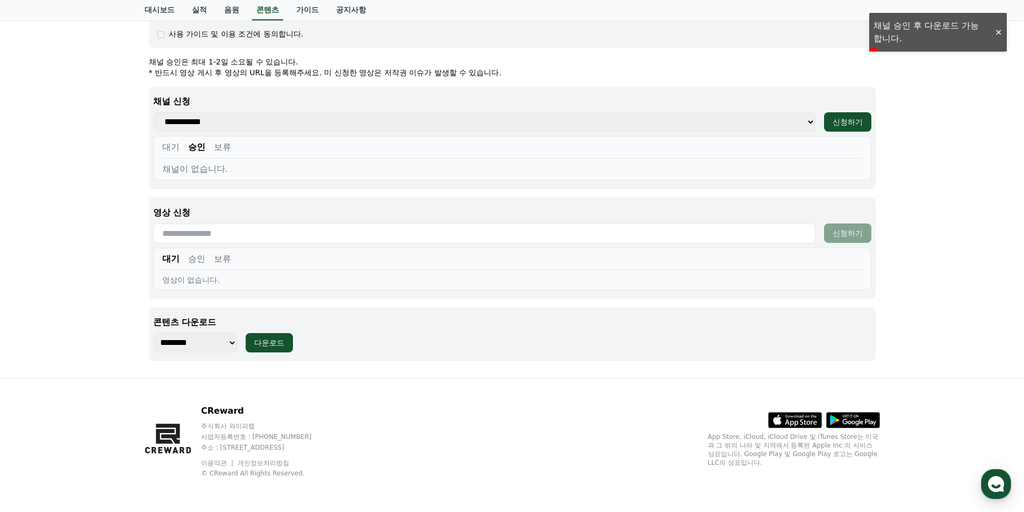
click at [232, 232] on input "text" at bounding box center [484, 234] width 662 height 20
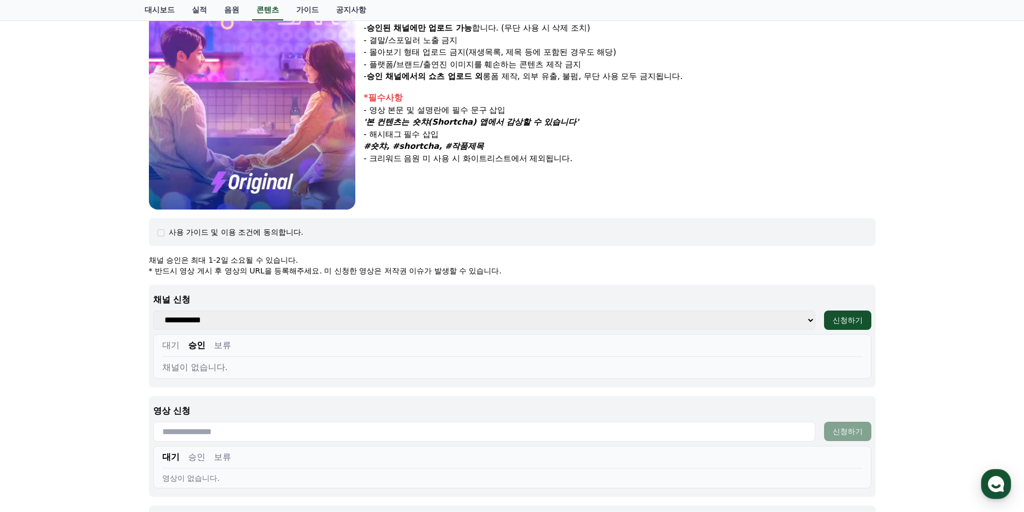
scroll to position [195, 0]
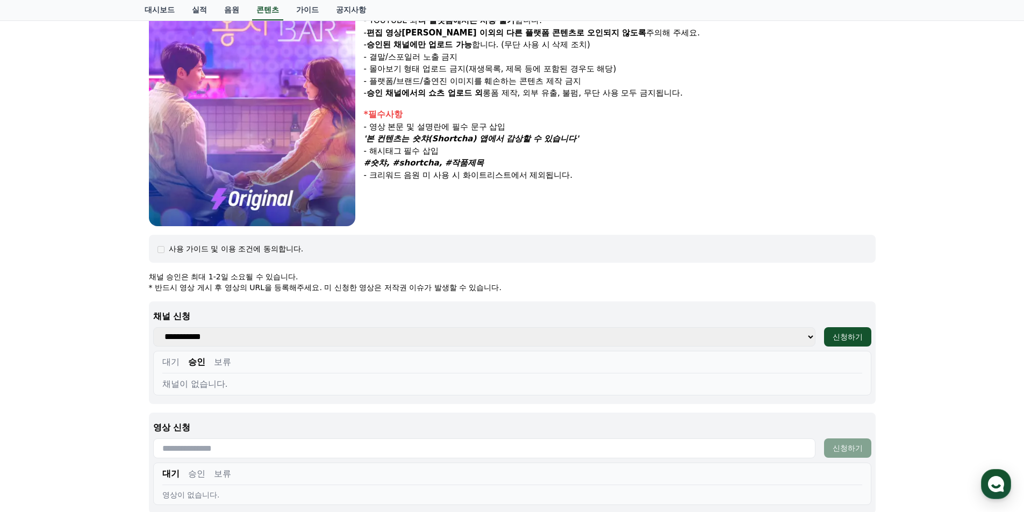
click at [261, 145] on img at bounding box center [252, 73] width 206 height 306
drag, startPoint x: 261, startPoint y: 145, endPoint x: 480, endPoint y: 226, distance: 233.3
click at [480, 226] on div "장르 : 판타지, 로맨스, 코믹 출연 : [PERSON_NAME], [PERSON_NAME], [PERSON_NAME], [PERSON_NAM…" at bounding box center [620, 73] width 512 height 306
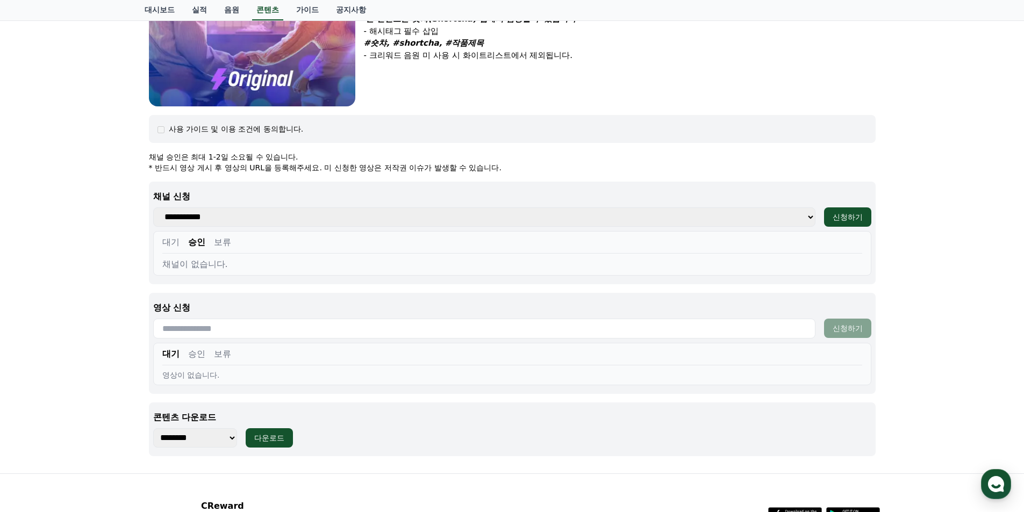
scroll to position [409, 0]
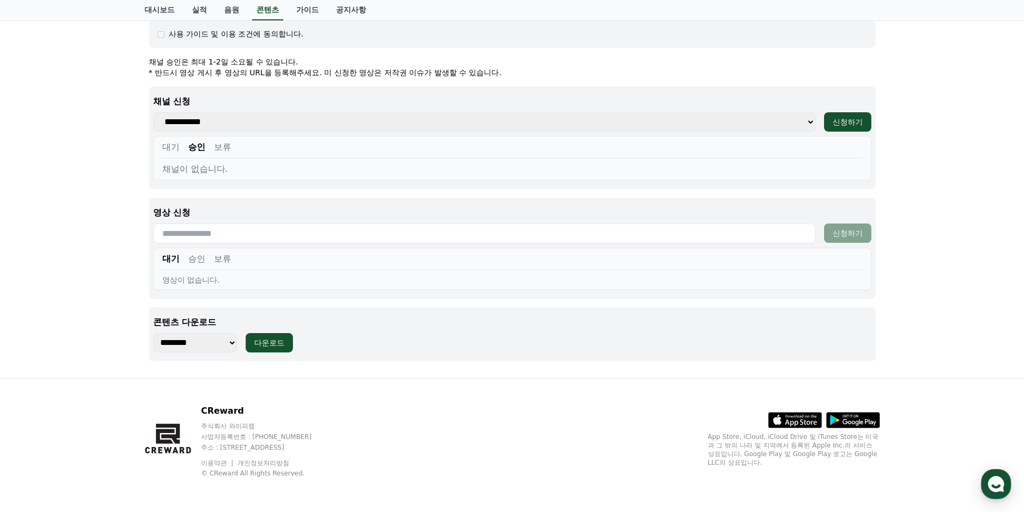
click at [218, 279] on div "영상이 없습니다." at bounding box center [512, 280] width 700 height 11
click at [228, 236] on input "text" at bounding box center [484, 234] width 662 height 20
click at [269, 340] on div "다운로드" at bounding box center [269, 342] width 30 height 11
click at [227, 235] on input "text" at bounding box center [484, 234] width 662 height 20
click at [495, 358] on div "콘텐츠 다운로드 ******** 다운로드" at bounding box center [512, 334] width 727 height 54
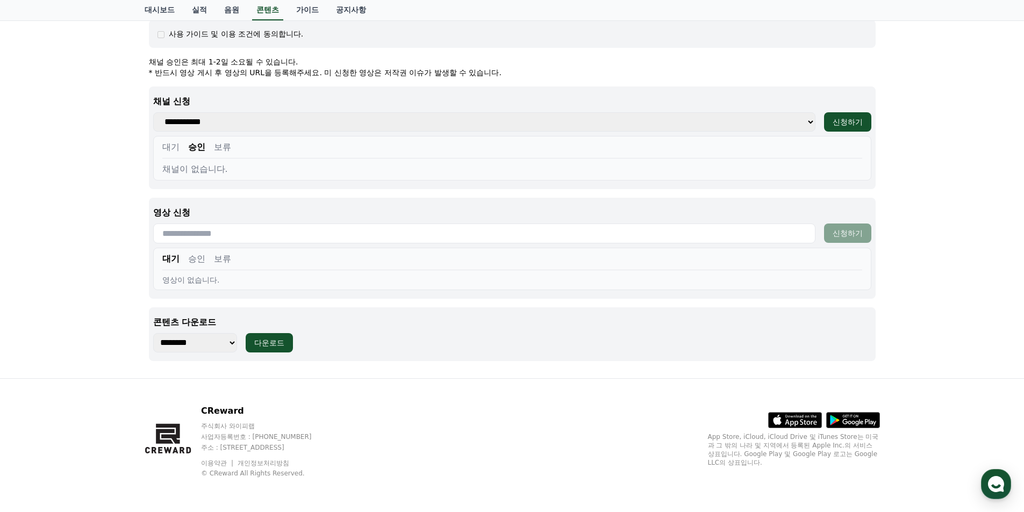
click at [208, 275] on div "영상이 없습니다." at bounding box center [512, 280] width 700 height 11
click at [247, 228] on input "text" at bounding box center [484, 234] width 662 height 20
paste input "**********"
type input "**********"
click at [838, 232] on div "신청하기" at bounding box center [847, 233] width 30 height 11
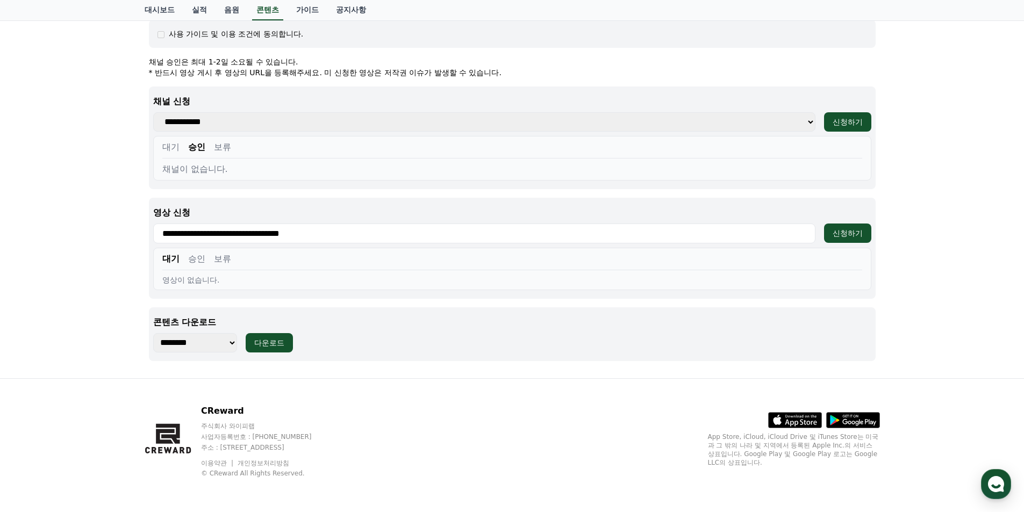
drag, startPoint x: 326, startPoint y: 239, endPoint x: 343, endPoint y: 236, distance: 17.9
click at [326, 238] on input "**********" at bounding box center [484, 234] width 662 height 20
drag, startPoint x: 370, startPoint y: 233, endPoint x: 76, endPoint y: 231, distance: 294.0
click at [76, 231] on div "러브 매직 홍시BAR 장르 : 판타지, 로맨스, 코믹 출연 : [PERSON_NAME], [PERSON_NAME], [PERSON_NAME],…" at bounding box center [512, 22] width 1024 height 714
click at [126, 262] on div "러브 매직 홍시BAR 장르 : 판타지, 로맨스, 코믹 출연 : [PERSON_NAME], [PERSON_NAME], [PERSON_NAME],…" at bounding box center [512, 22] width 1024 height 714
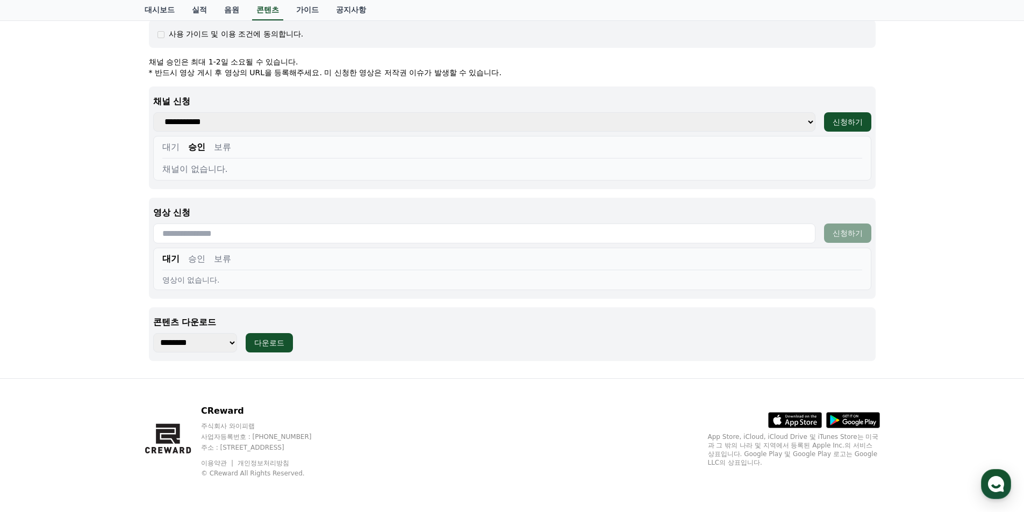
click at [256, 232] on input "text" at bounding box center [484, 234] width 662 height 20
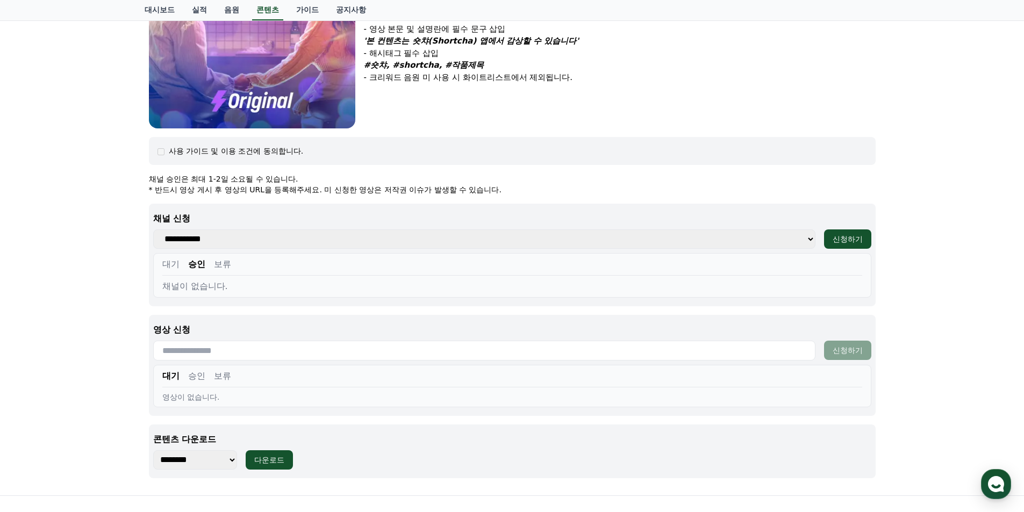
scroll to position [248, 0]
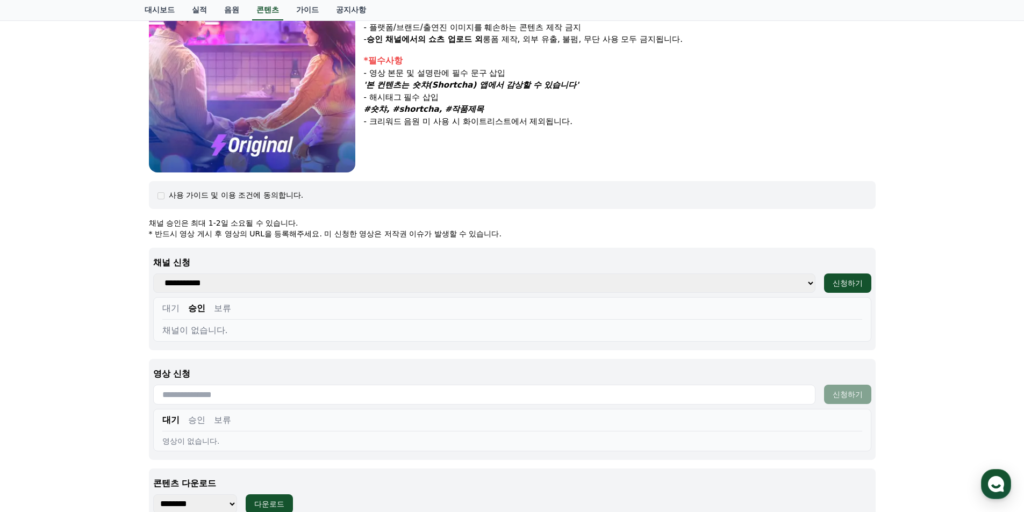
drag, startPoint x: 156, startPoint y: 233, endPoint x: 326, endPoint y: 233, distance: 169.3
click at [326, 233] on p "* 반드시 영상 게시 후 영상의 URL을 등록해주세요. 미 신청한 영상은 저작권 이슈가 발생할 수 있습니다." at bounding box center [512, 233] width 727 height 11
drag, startPoint x: 333, startPoint y: 235, endPoint x: 533, endPoint y: 235, distance: 199.9
click at [533, 235] on p "* 반드시 영상 게시 후 영상의 URL을 등록해주세요. 미 신청한 영상은 저작권 이슈가 발생할 수 있습니다." at bounding box center [512, 233] width 727 height 11
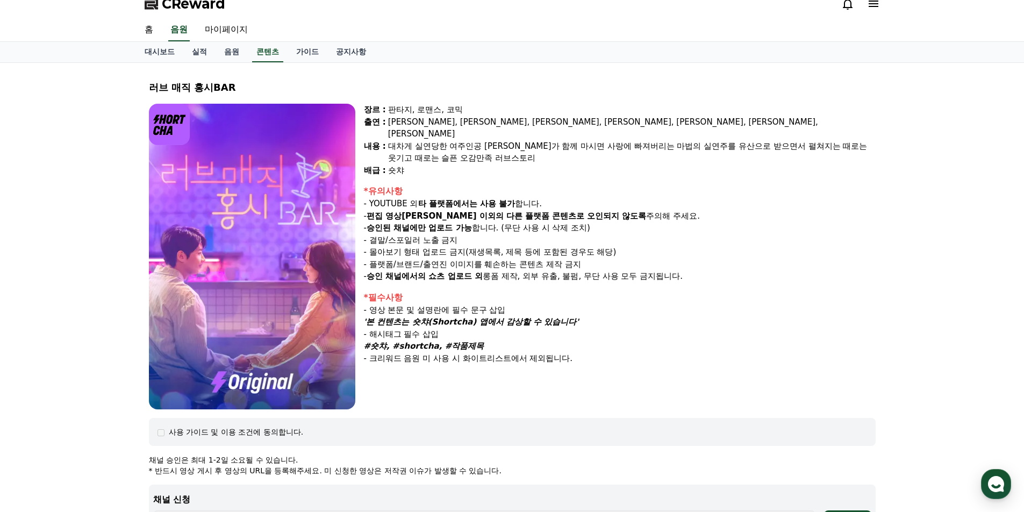
scroll to position [0, 0]
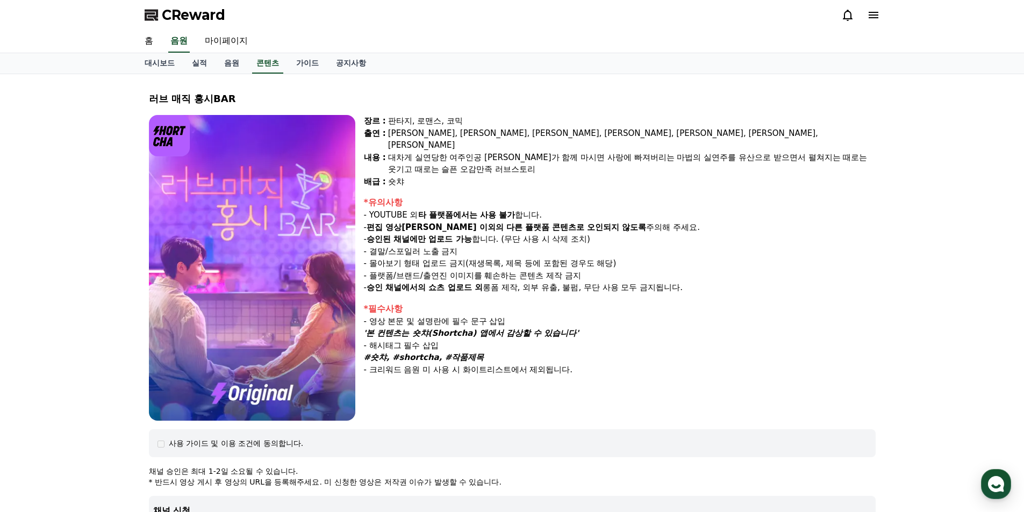
click at [718, 419] on div "장르 : 판타지, 로맨스, 코믹 출연 : [PERSON_NAME], [PERSON_NAME], [PERSON_NAME], [PERSON_NAM…" at bounding box center [620, 268] width 512 height 306
drag, startPoint x: 149, startPoint y: 98, endPoint x: 270, endPoint y: 103, distance: 121.6
click at [270, 103] on div "러브 매직 홍시BAR" at bounding box center [512, 98] width 727 height 15
copy div "러브 매직 홍시BAR"
click at [170, 159] on img at bounding box center [252, 268] width 206 height 306
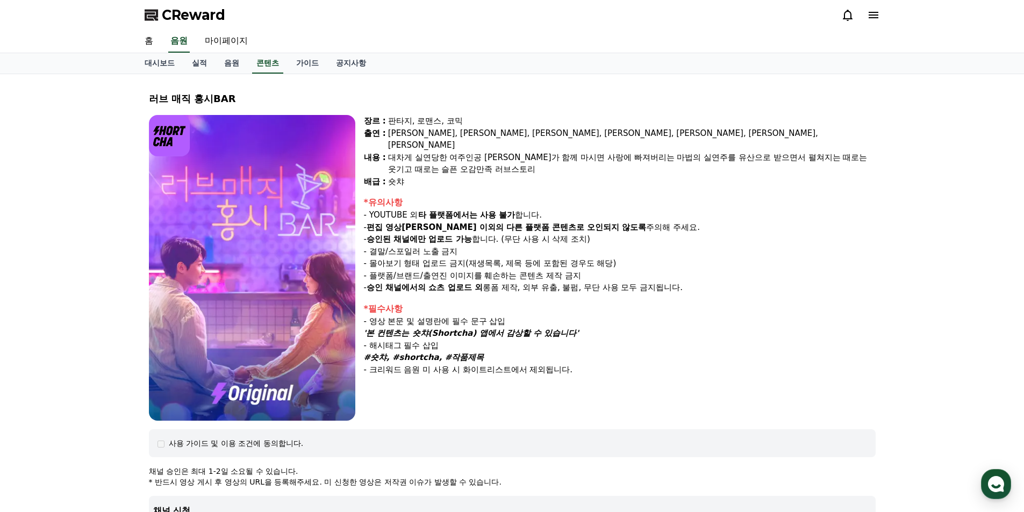
click at [299, 110] on div "러브 매직 홍시BAR 장르 : 판타지, 로맨스, 코믹 출연 : [PERSON_NAME], [PERSON_NAME], [PERSON_NAME],…" at bounding box center [512, 431] width 735 height 696
click at [348, 165] on img at bounding box center [252, 268] width 206 height 306
drag, startPoint x: 429, startPoint y: 230, endPoint x: 538, endPoint y: 227, distance: 108.6
click at [538, 233] on p "- 승인된 채널에만 업로드 가능 합니다. (무단 사용 시 삭제 조치)" at bounding box center [620, 239] width 512 height 12
click at [479, 209] on p "- YOUTUBE 외 타 플랫폼에서는 사용 불가 합니다." at bounding box center [620, 215] width 512 height 12
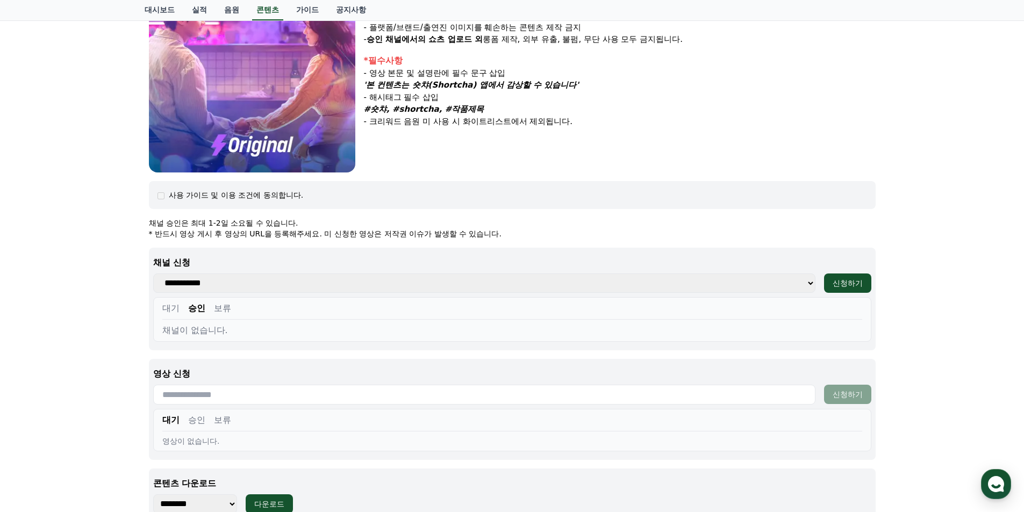
scroll to position [33, 0]
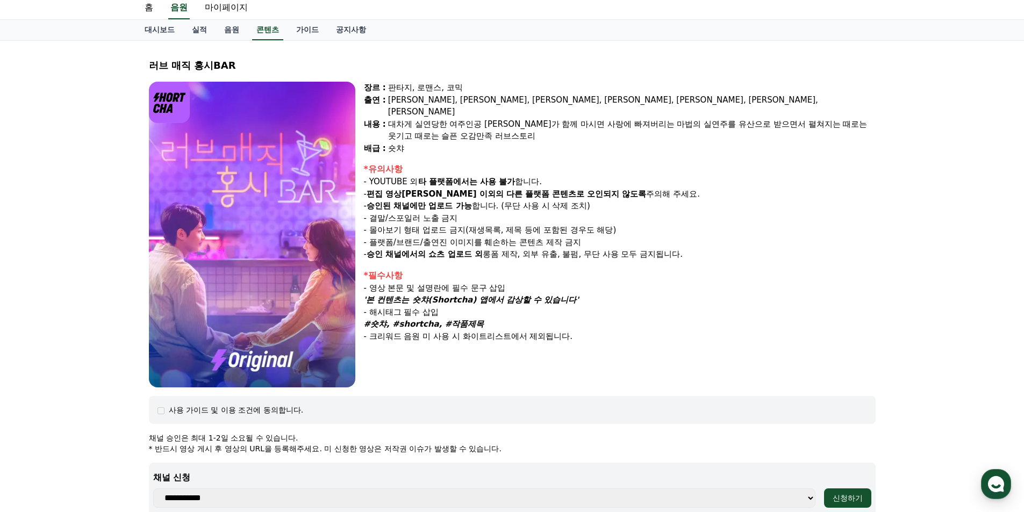
drag, startPoint x: 387, startPoint y: 181, endPoint x: 707, endPoint y: 187, distance: 319.8
click at [707, 188] on p "- 편집 영상[PERSON_NAME] 이외의 다른 플랫폼 콘텐츠로 오인되지 않도록 주의해 주세요." at bounding box center [620, 194] width 512 height 12
click at [504, 146] on div "장르 : 판타지, 로맨스, 코믹 출연 : [PERSON_NAME], [PERSON_NAME], [PERSON_NAME], [PERSON_NAM…" at bounding box center [620, 235] width 512 height 306
click at [242, 203] on img at bounding box center [252, 235] width 206 height 306
click at [377, 176] on p "- YOUTUBE 외 타 플랫폼에서는 사용 불가 합니다." at bounding box center [620, 182] width 512 height 12
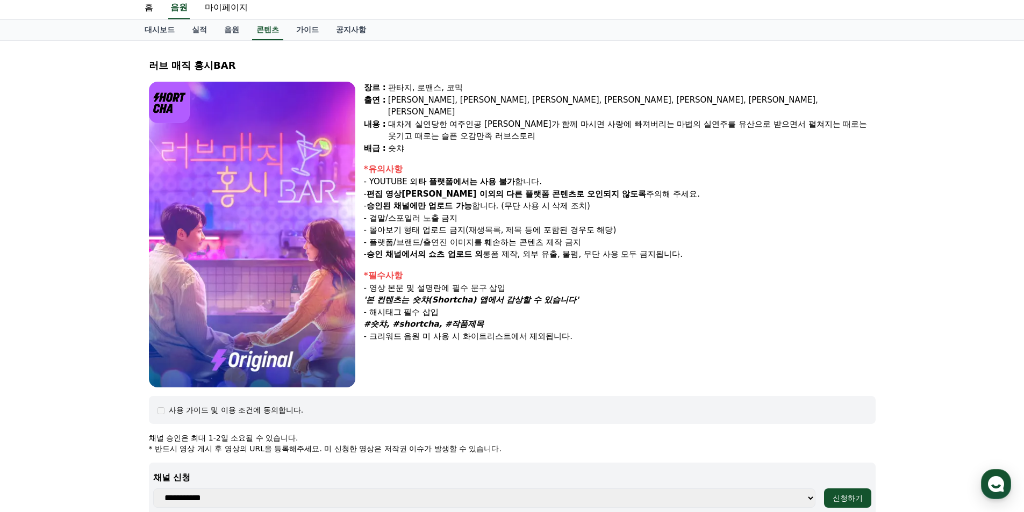
drag, startPoint x: 377, startPoint y: 169, endPoint x: 444, endPoint y: 169, distance: 66.6
click at [444, 176] on p "- YOUTUBE 외 타 플랫폼에서는 사용 불가 합니다." at bounding box center [620, 182] width 512 height 12
click at [444, 177] on strong "타 플랫폼에서는 사용 불가" at bounding box center [466, 182] width 97 height 10
drag, startPoint x: 422, startPoint y: 181, endPoint x: 670, endPoint y: 181, distance: 247.7
click at [670, 188] on p "- 편집 영상[PERSON_NAME] 이외의 다른 플랫폼 콘텐츠로 오인되지 않도록 주의해 주세요." at bounding box center [620, 194] width 512 height 12
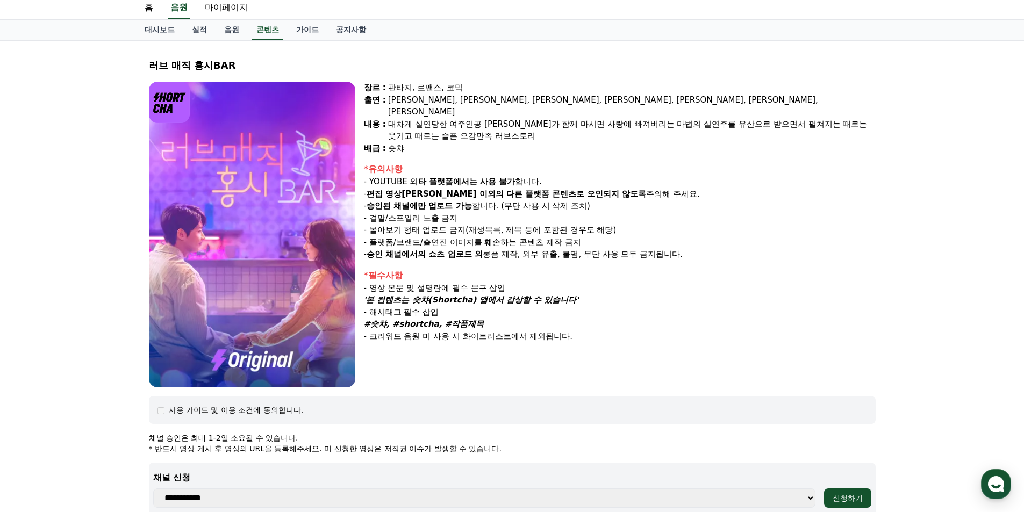
click at [800, 269] on div "*필수사항" at bounding box center [620, 275] width 512 height 13
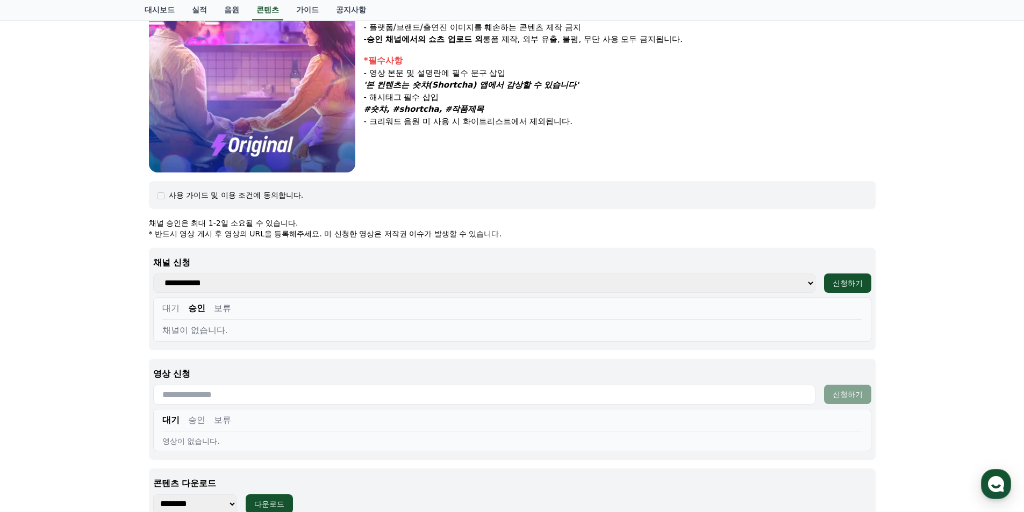
scroll to position [409, 0]
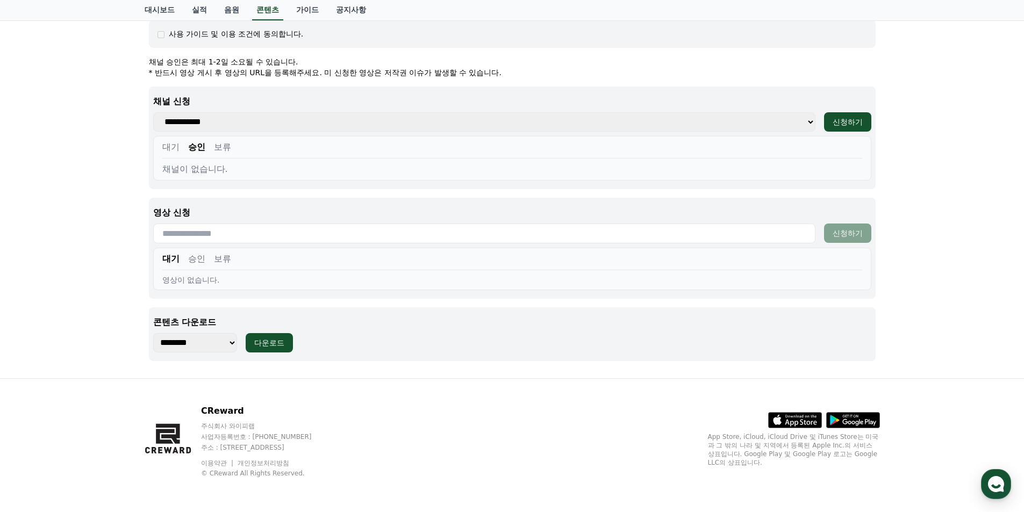
click at [228, 236] on input "text" at bounding box center [484, 234] width 662 height 20
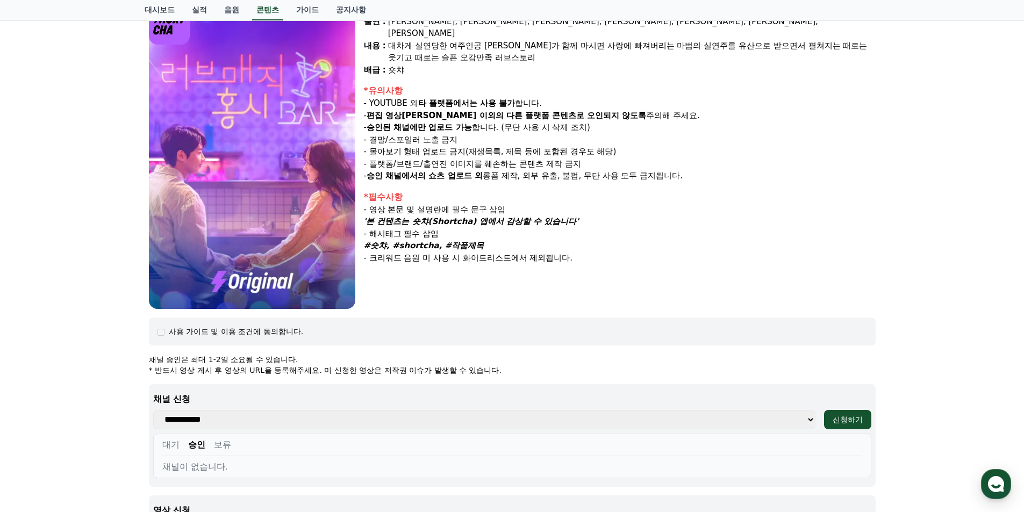
scroll to position [0, 0]
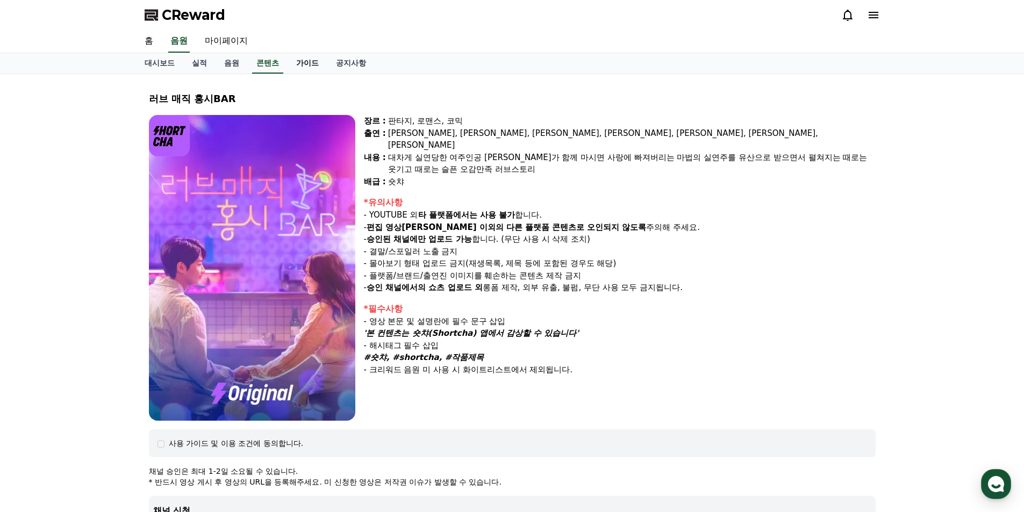
click at [310, 65] on link "가이드" at bounding box center [307, 63] width 40 height 20
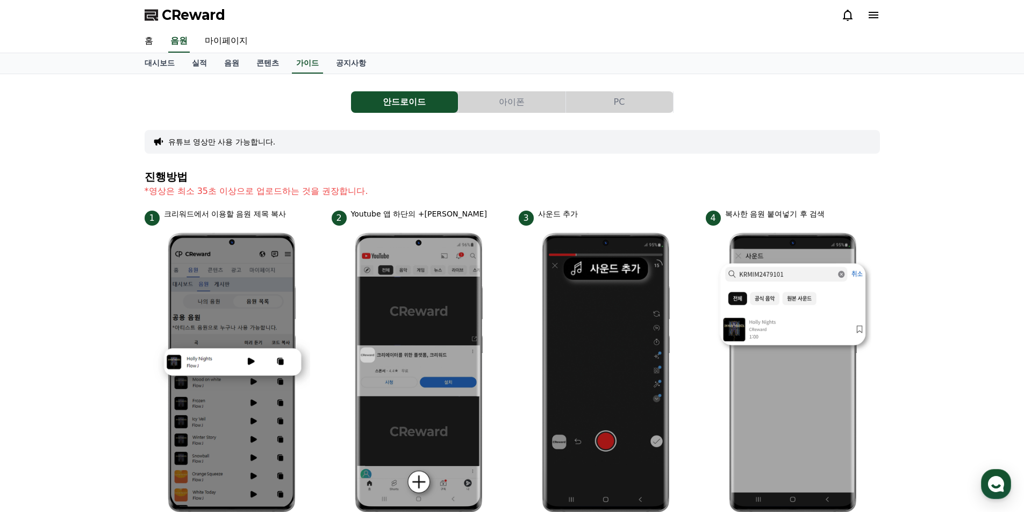
click at [225, 139] on button "유튜브 영상만 사용 가능합니다." at bounding box center [221, 141] width 107 height 11
click at [218, 142] on button "유튜브 영상만 사용 가능합니다." at bounding box center [221, 141] width 107 height 11
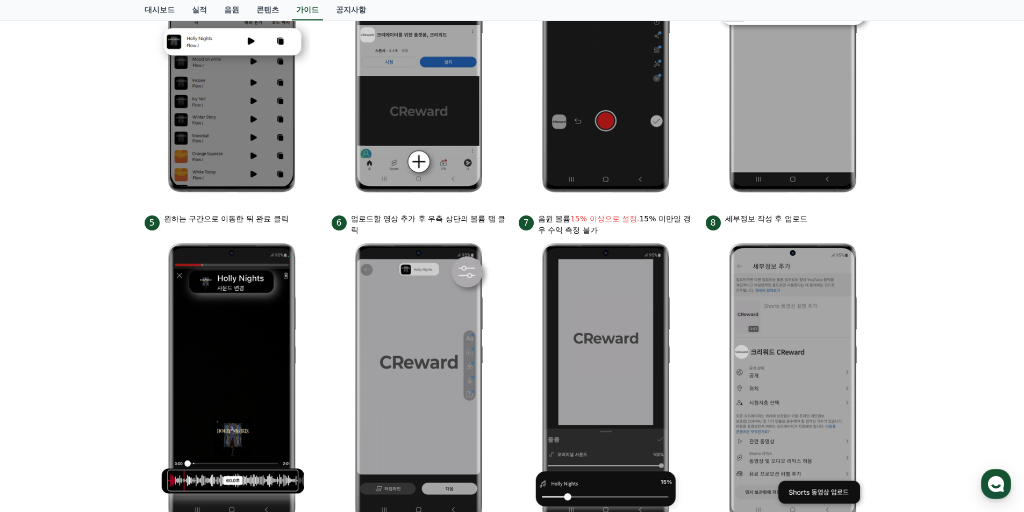
scroll to position [105, 0]
